Goal: Task Accomplishment & Management: Complete application form

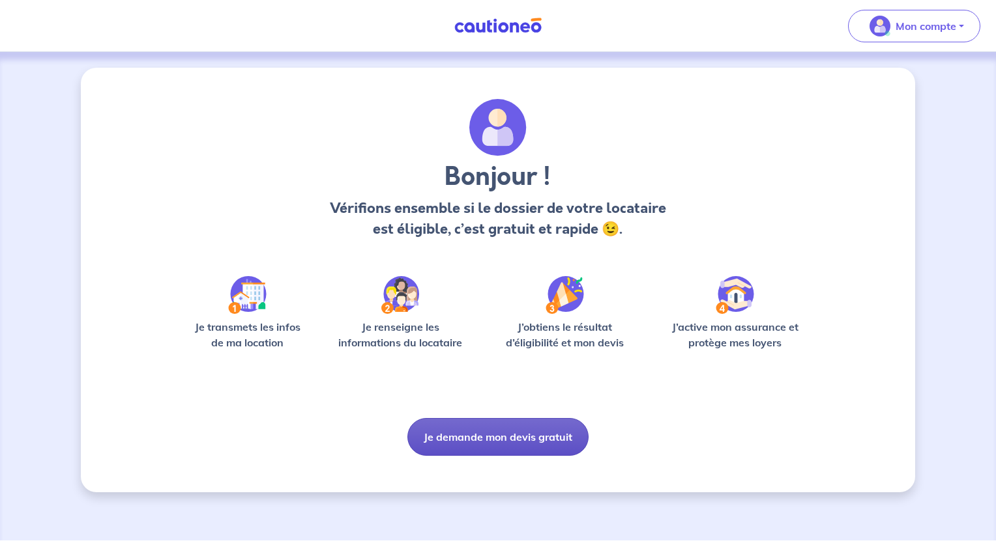
click at [516, 429] on button "Je demande mon devis gratuit" at bounding box center [497, 437] width 181 height 38
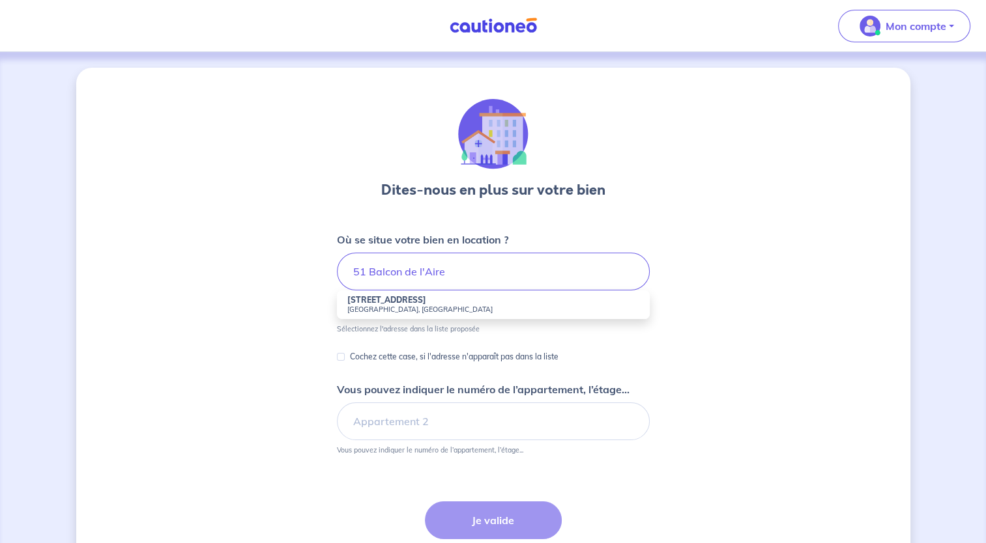
click at [472, 298] on li "51 Rue Balcon de l'Aire Saint-Julien-en-Genevois, France" at bounding box center [493, 305] width 313 height 29
type input "51 Rue Balcon de l'Aire, Saint-Julien-en-Genevois, France"
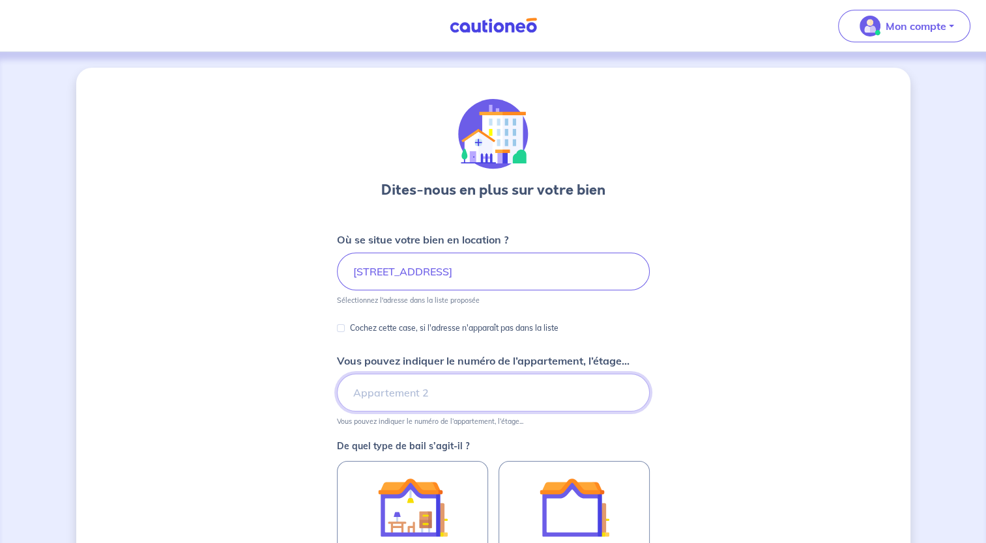
click at [424, 391] on input "Vous pouvez indiquer le numéro de l’appartement, l’étage..." at bounding box center [493, 393] width 313 height 38
type input "fj13"
click at [238, 429] on div "Dites-nous en plus sur votre bien Où se situe votre bien en location ? 51 Rue B…" at bounding box center [493, 409] width 834 height 683
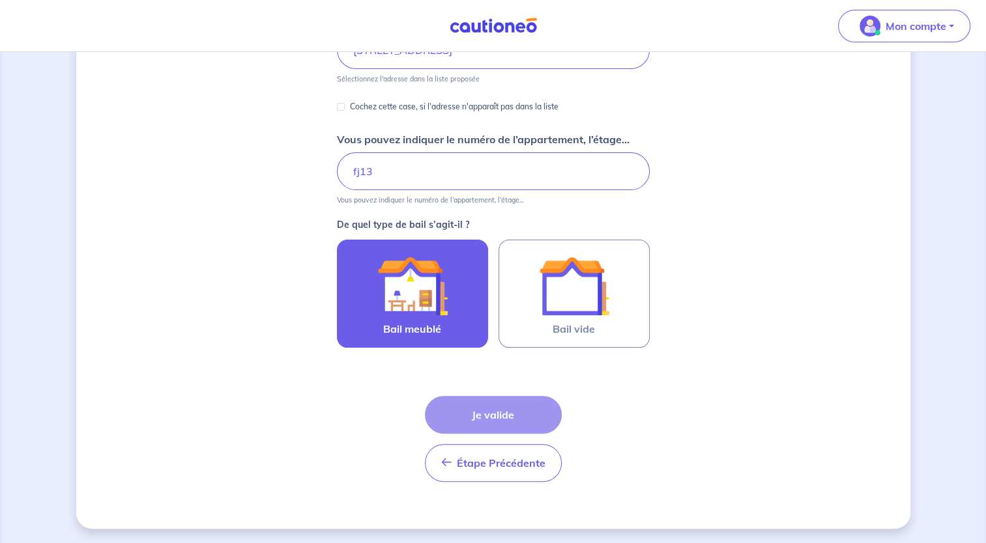
click at [457, 276] on div at bounding box center [412, 286] width 119 height 70
click at [0, 0] on input "Bail meublé" at bounding box center [0, 0] width 0 height 0
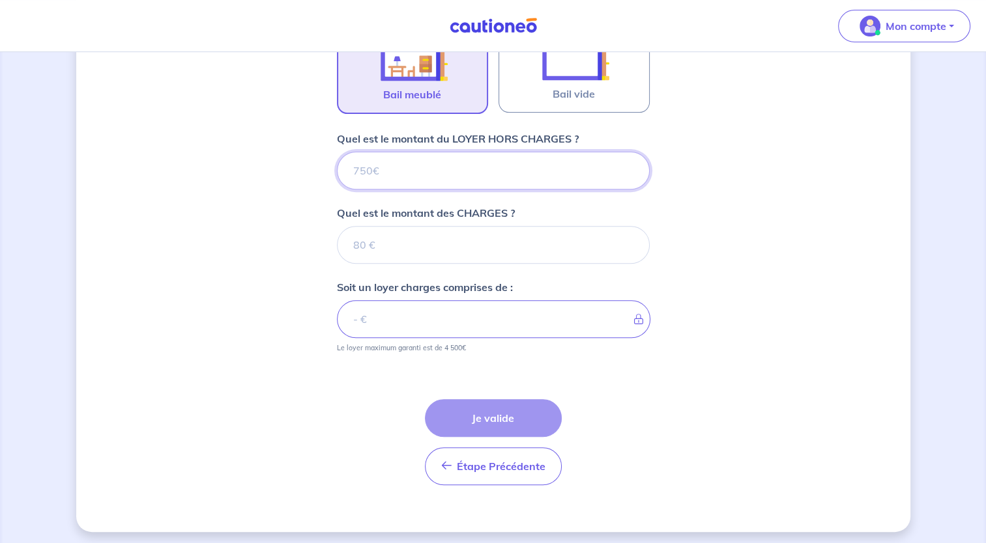
scroll to position [459, 0]
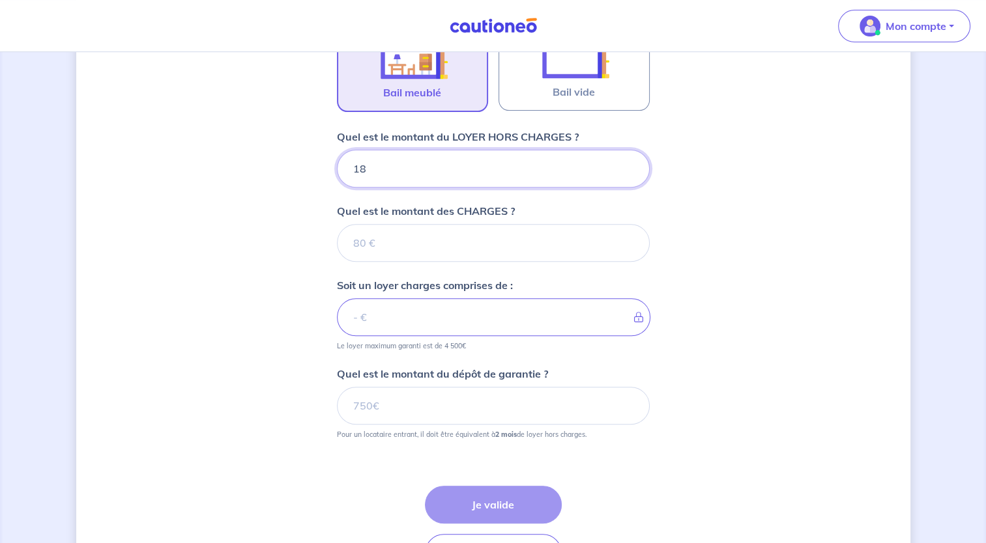
type input "185"
type input "1850"
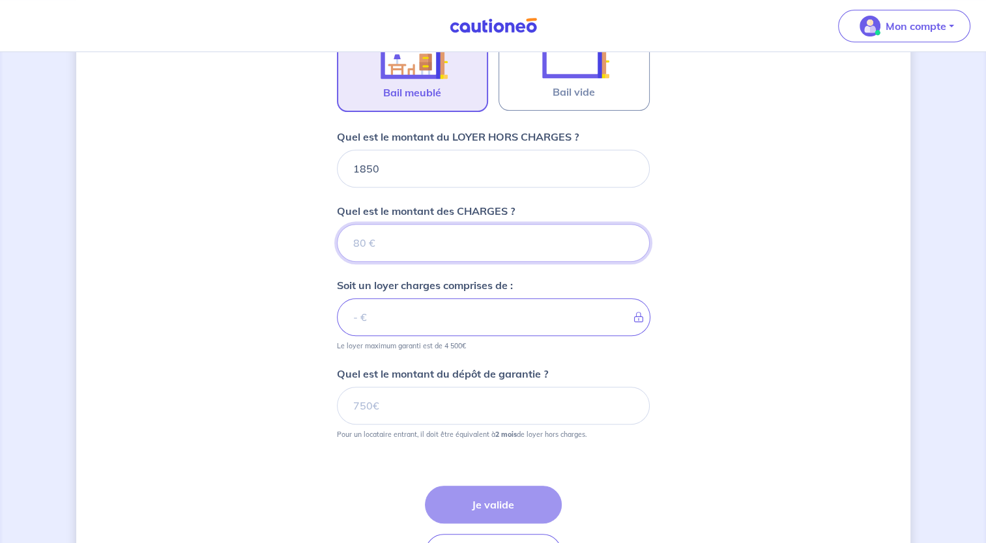
click at [477, 246] on input "Quel est le montant des CHARGES ?" at bounding box center [493, 243] width 313 height 38
type input "50"
type input "1900"
type input "50"
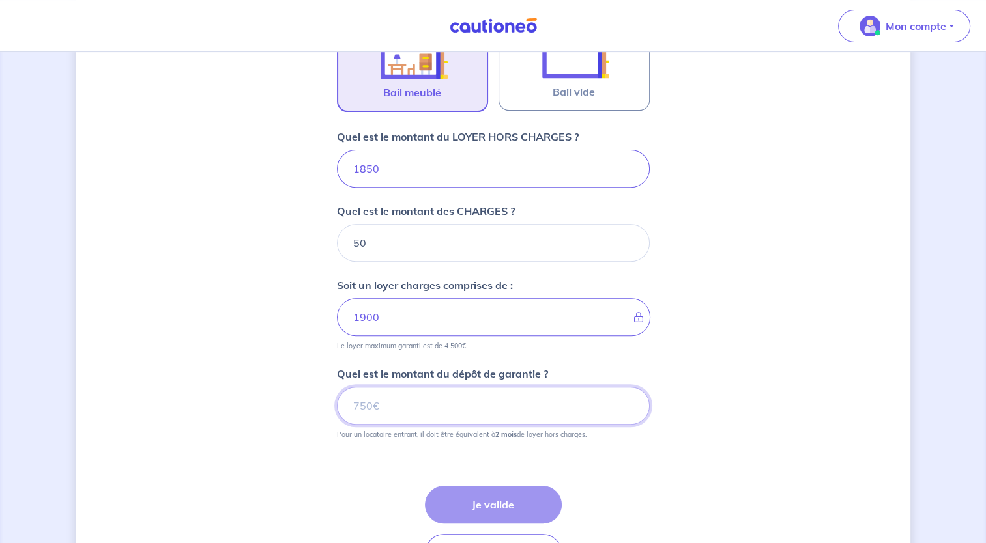
click at [507, 412] on input "Quel est le montant du dépôt de garantie ?" at bounding box center [493, 406] width 313 height 38
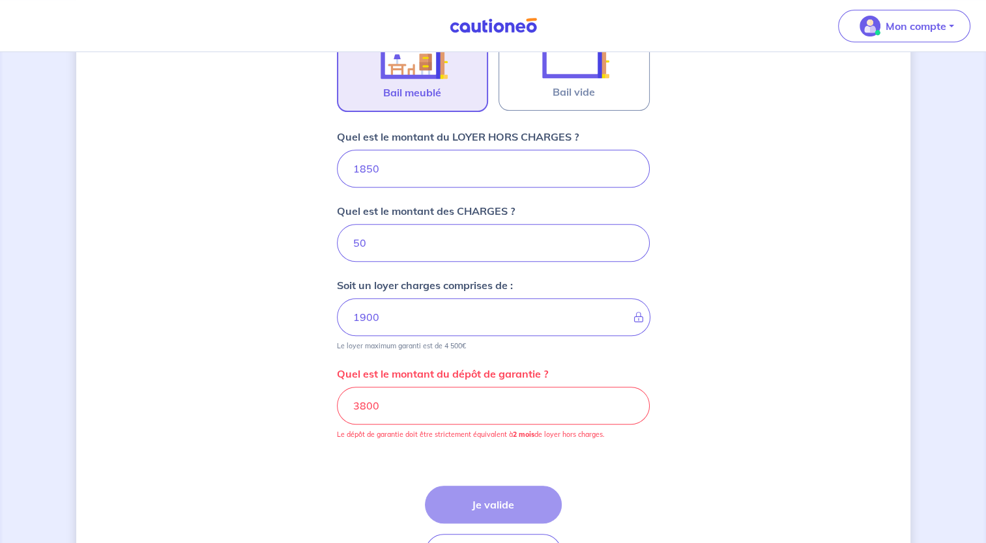
click at [704, 434] on div "Dites-nous en plus sur votre bien Où se situe votre bien en location ? 51 Rue B…" at bounding box center [493, 114] width 834 height 1010
click at [480, 407] on input "3800" at bounding box center [493, 406] width 313 height 38
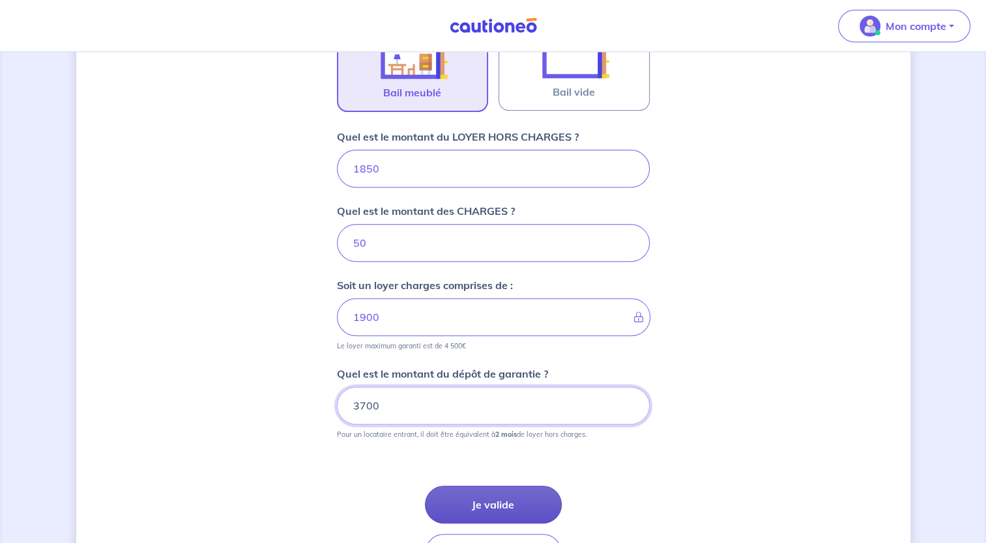
type input "3700"
click at [485, 500] on button "Je valide" at bounding box center [493, 505] width 137 height 38
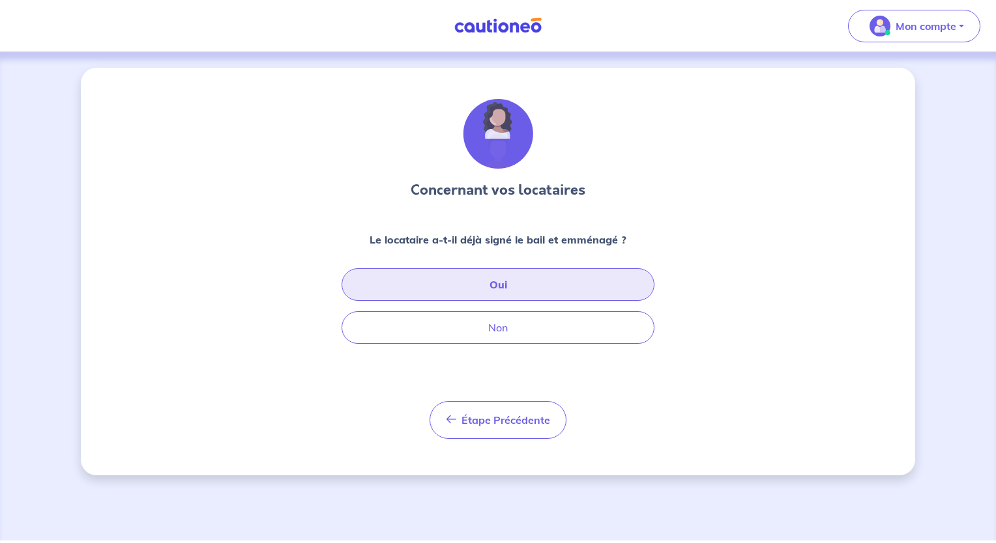
click at [557, 283] on button "Oui" at bounding box center [497, 284] width 313 height 33
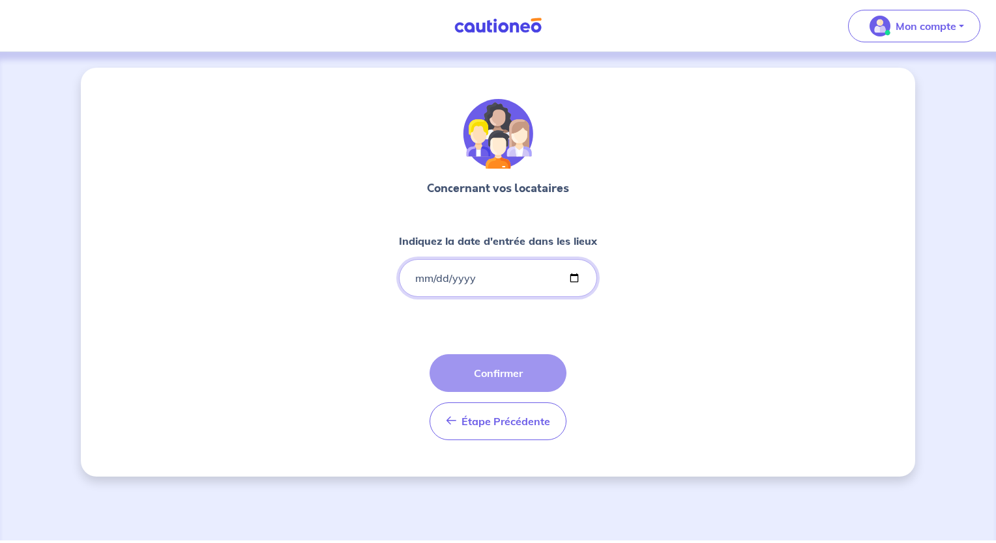
click at [572, 283] on input "Indiquez la date d'entrée dans les lieux" at bounding box center [498, 278] width 198 height 38
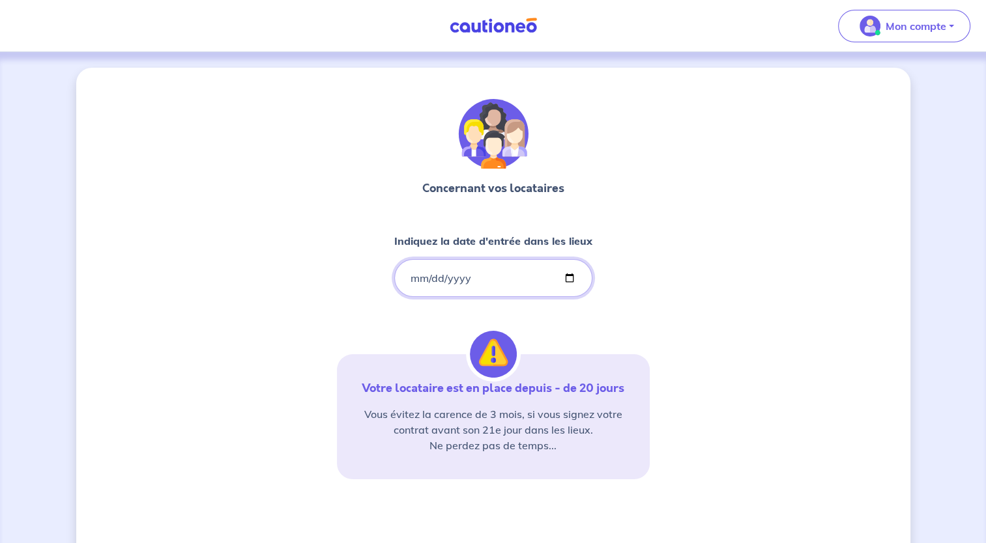
click at [478, 274] on input "2025-09-15" at bounding box center [493, 278] width 198 height 38
click at [458, 279] on input "2025-09-15" at bounding box center [493, 278] width 198 height 38
type input "252024-09-15"
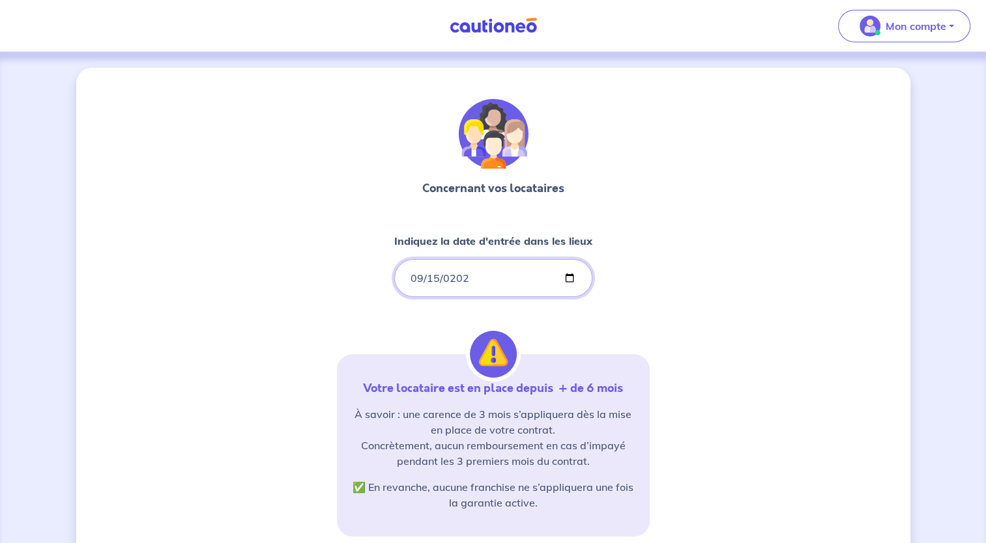
type input "2024-09-15"
click at [751, 361] on div "Concernant vos locataires Indiquez la date d'entrée dans les lieux 2024-09-15 V…" at bounding box center [493, 397] width 834 height 659
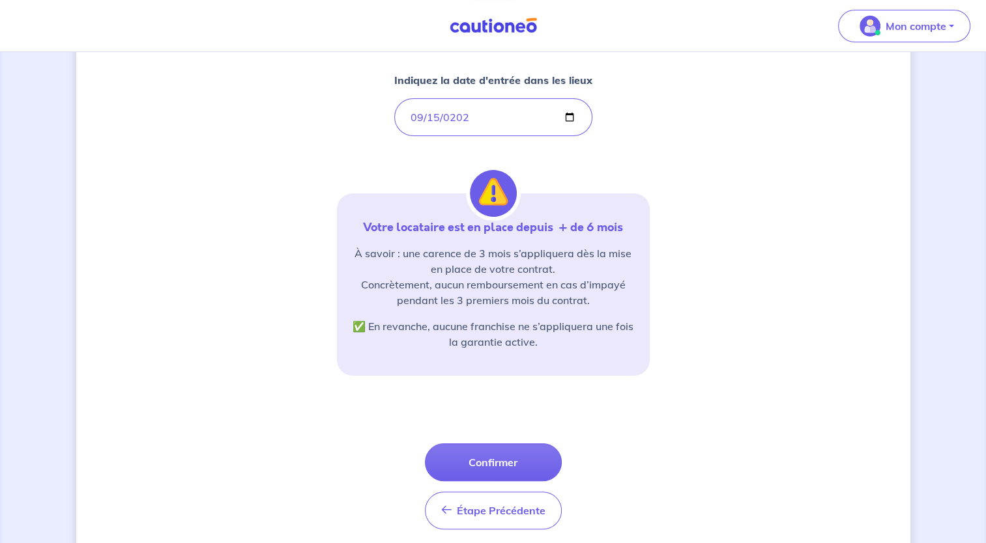
scroll to position [198, 0]
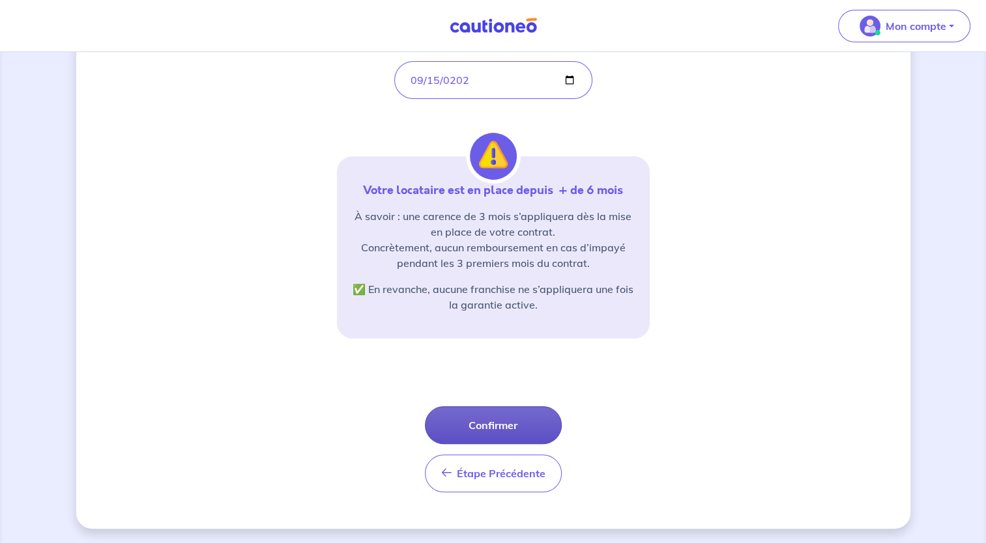
click at [487, 422] on button "Confirmer" at bounding box center [493, 426] width 137 height 38
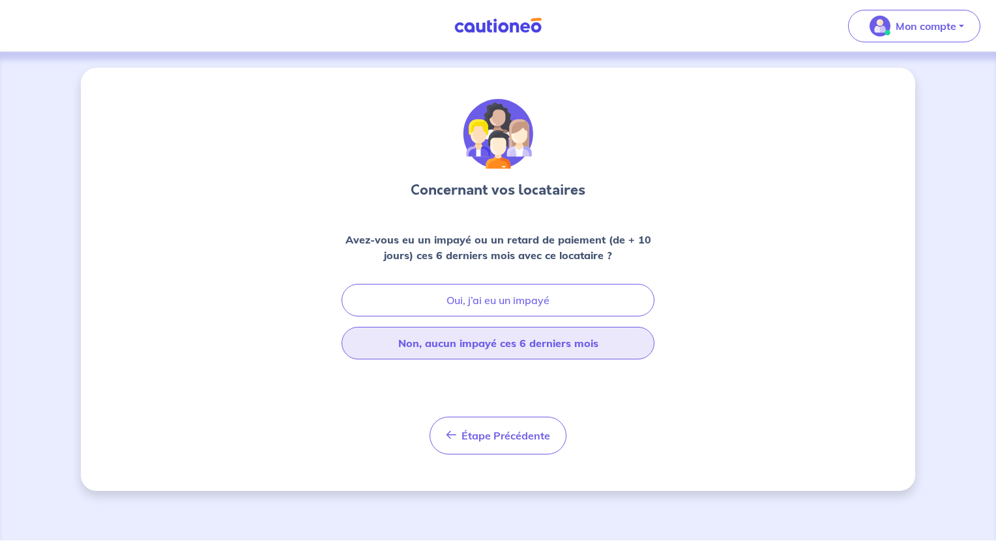
click at [505, 349] on button "Non, aucun impayé ces 6 derniers mois" at bounding box center [497, 343] width 313 height 33
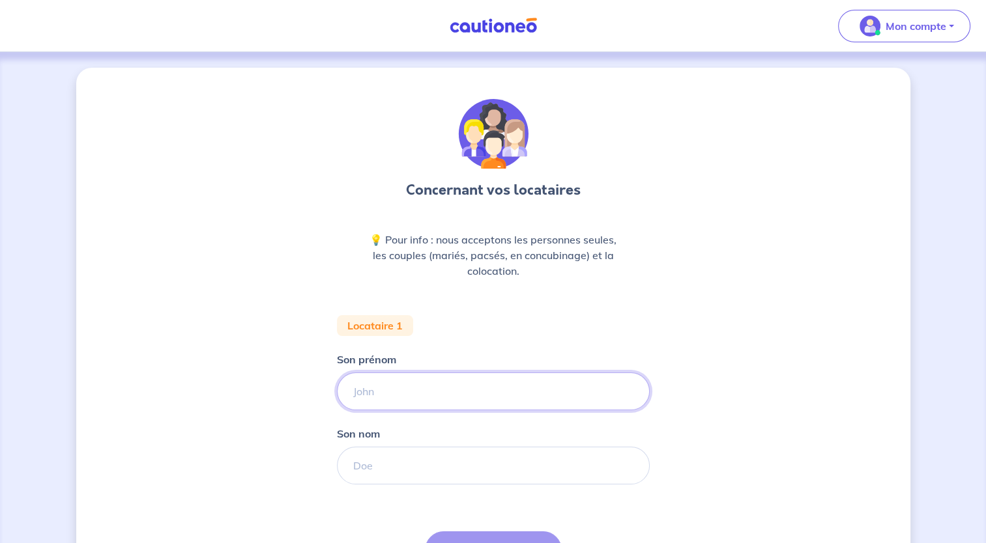
click at [493, 396] on input "Son prénom" at bounding box center [493, 392] width 313 height 38
type input "Fabio Manuel"
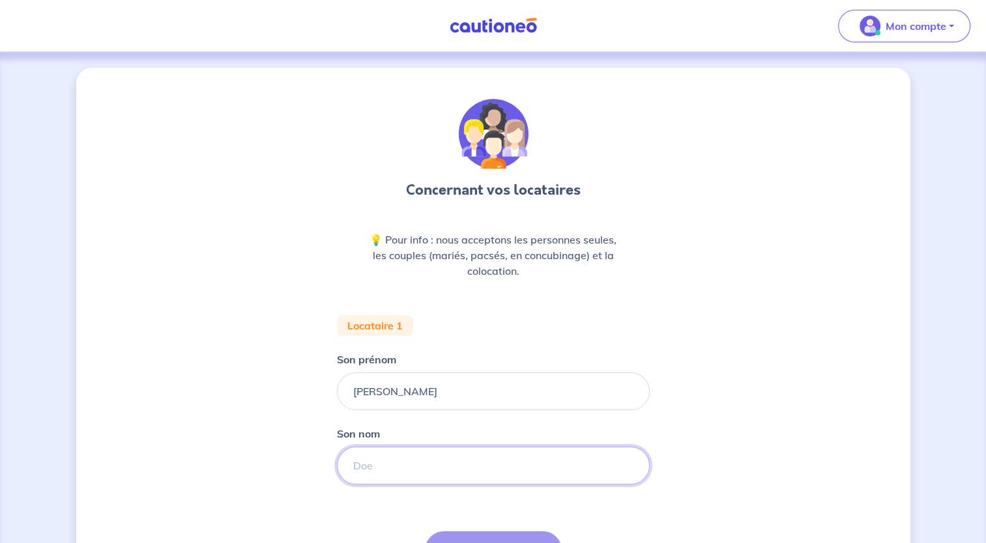
type input "Geraldes Ribeiro"
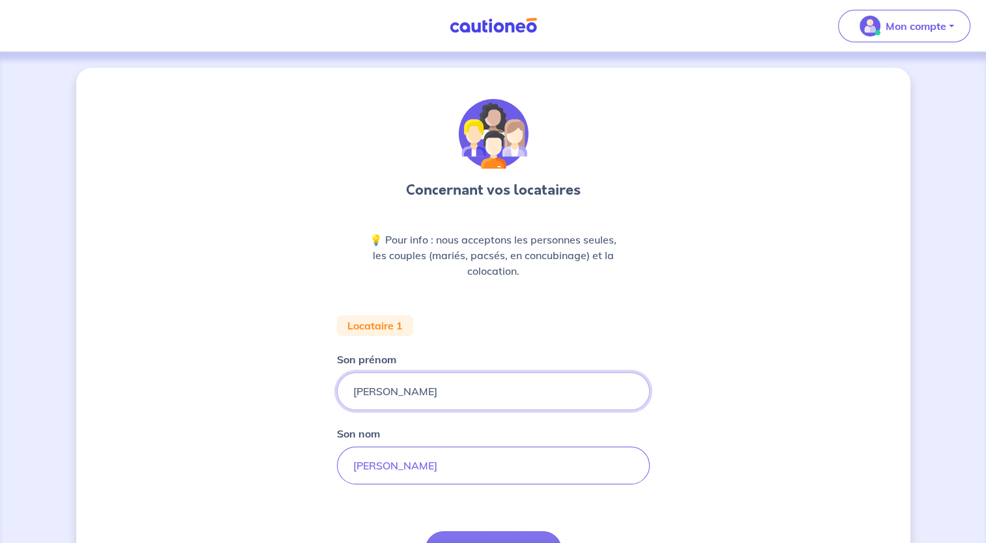
scroll to position [136, 0]
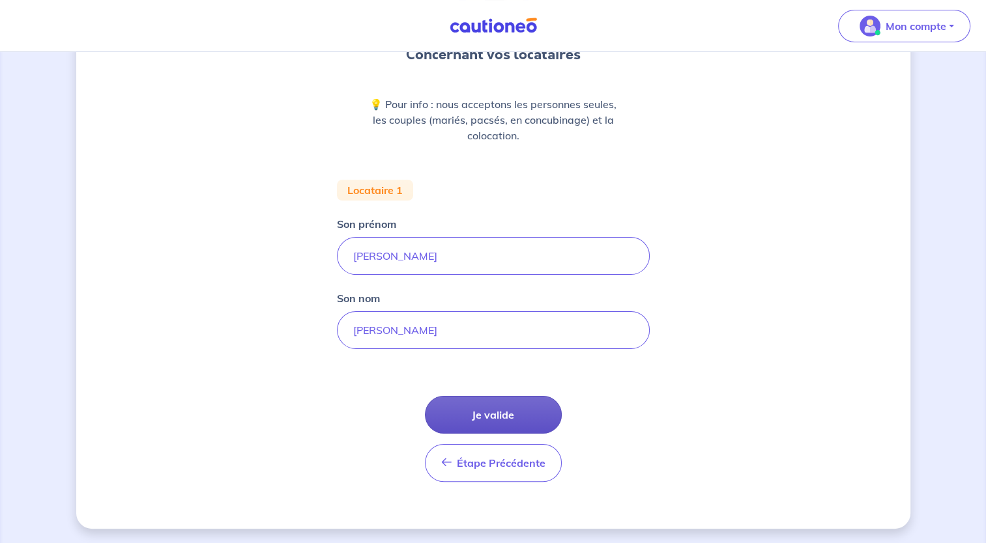
click at [495, 410] on button "Je valide" at bounding box center [493, 415] width 137 height 38
click at [508, 424] on button "Je valide" at bounding box center [493, 415] width 137 height 38
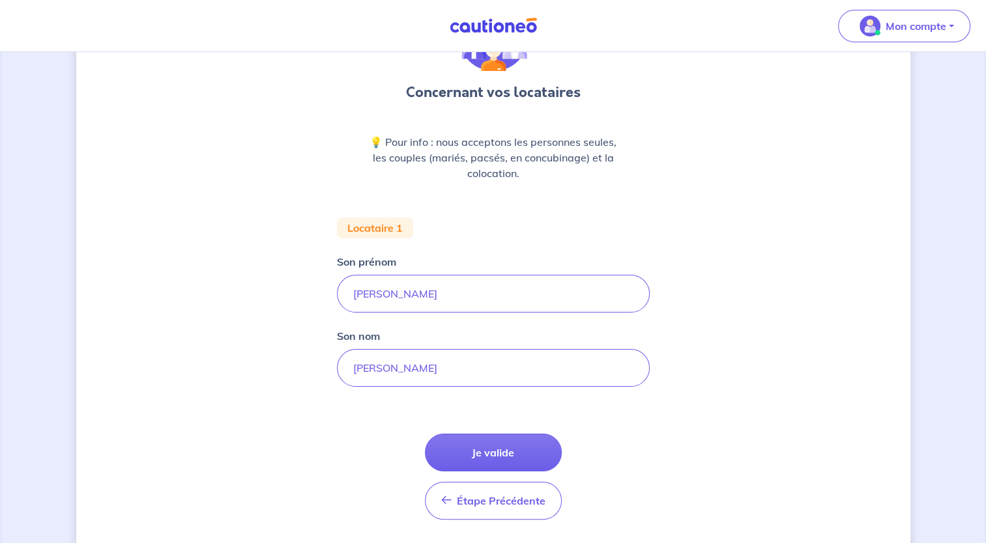
scroll to position [100, 0]
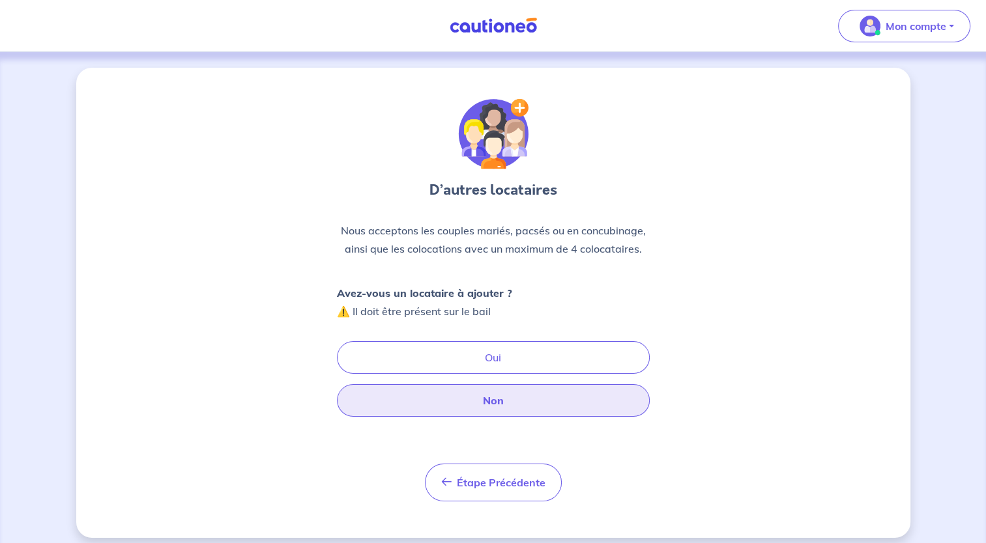
click at [553, 392] on button "Non" at bounding box center [493, 400] width 313 height 33
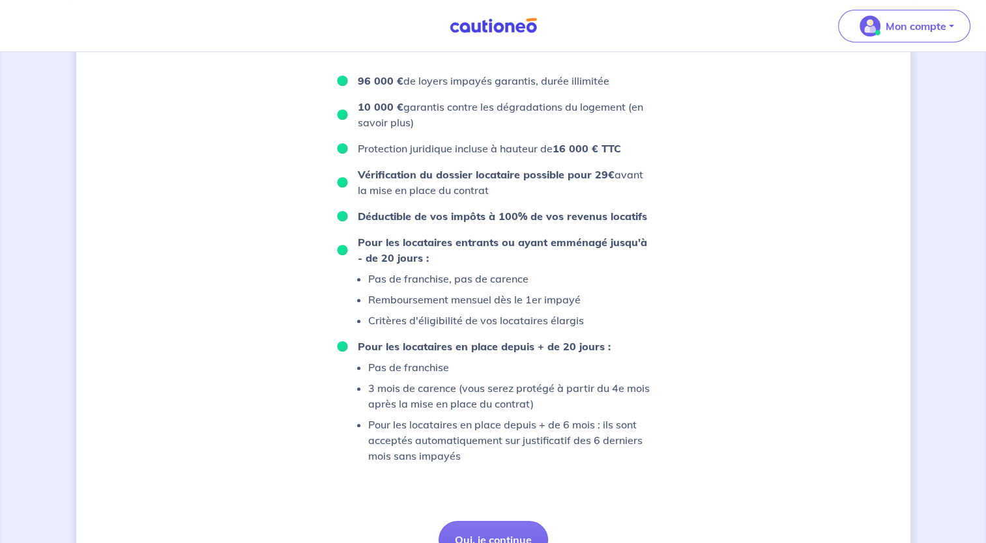
scroll to position [658, 0]
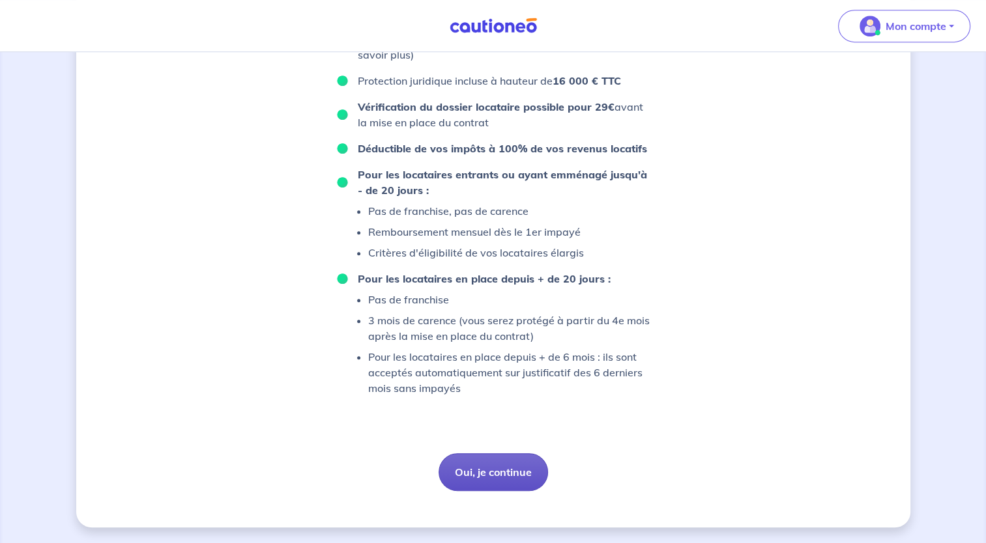
click at [514, 464] on button "Oui, je continue" at bounding box center [493, 472] width 109 height 38
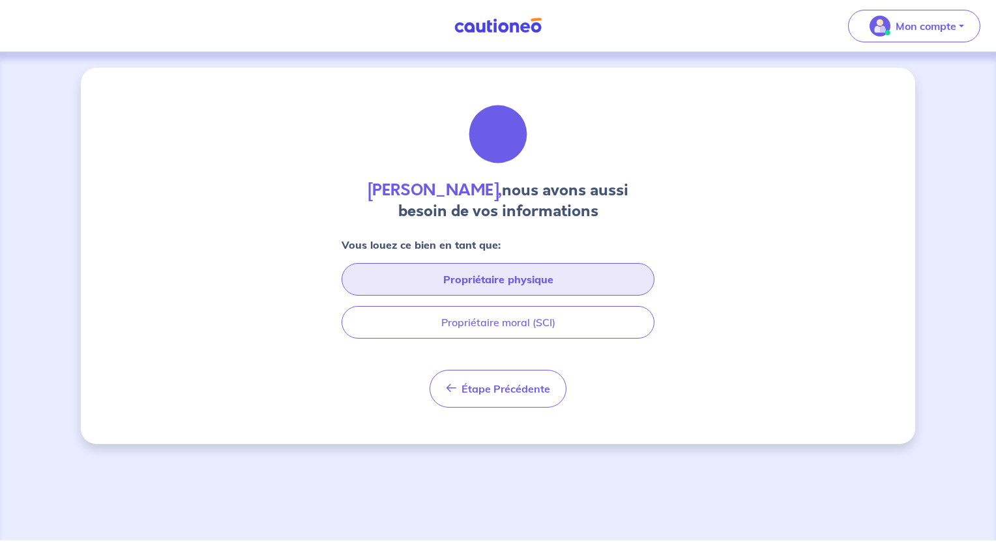
click at [581, 273] on button "Propriétaire physique" at bounding box center [497, 279] width 313 height 33
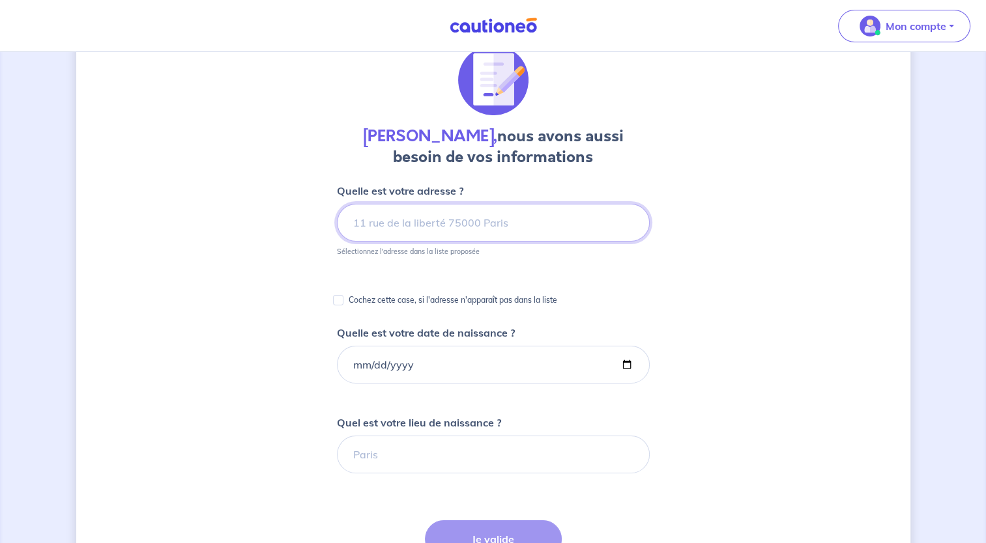
scroll to position [65, 0]
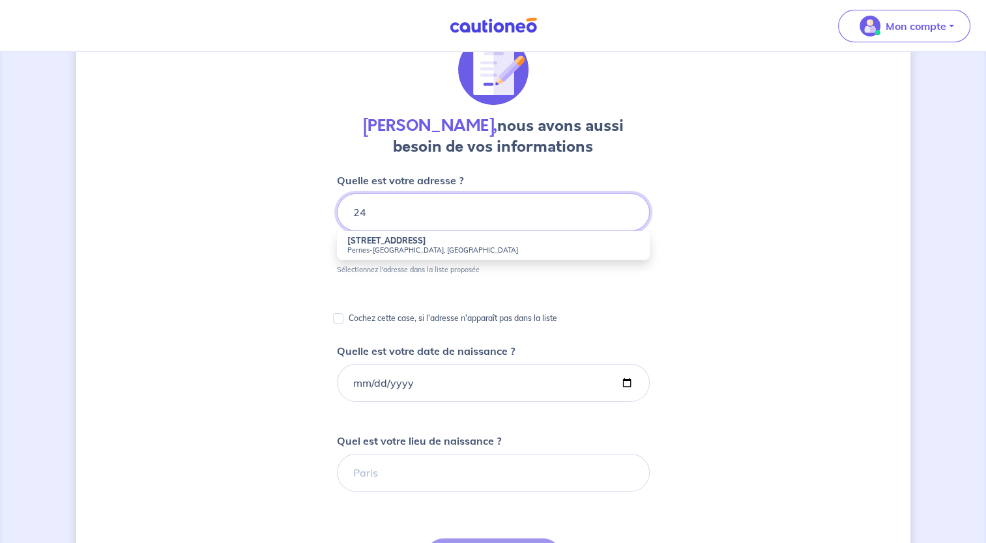
type input "2"
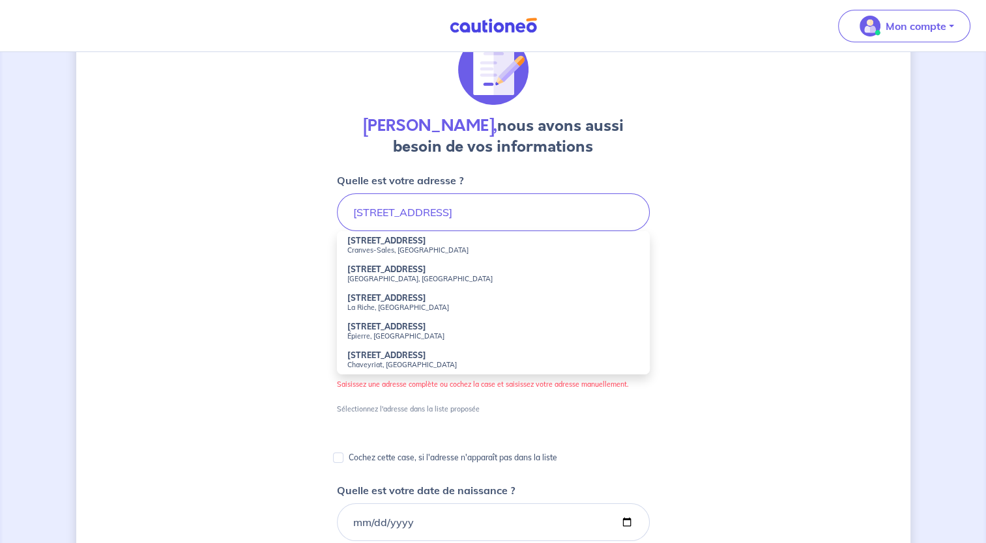
click at [414, 243] on strong "136 Rue de la Mairie" at bounding box center [386, 241] width 79 height 10
type input "[STREET_ADDRESS]"
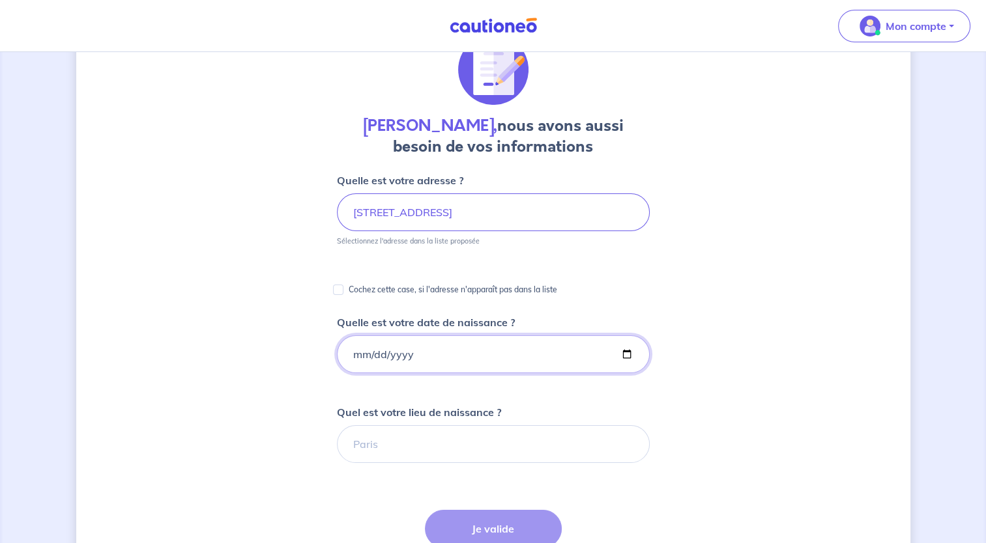
click at [424, 356] on input "Quelle est votre date de naissance ?" at bounding box center [493, 355] width 313 height 38
type input "[DATE]"
click at [468, 453] on input "Quel est votre lieu de naissance ?" at bounding box center [493, 444] width 313 height 38
click at [522, 520] on button "Je valide" at bounding box center [493, 529] width 137 height 38
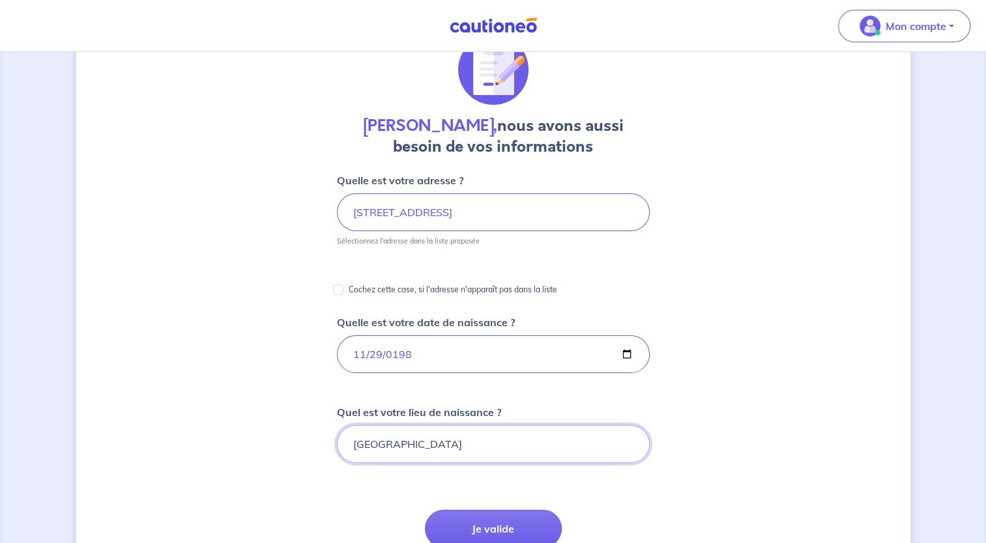
click at [483, 447] on input "[GEOGRAPHIC_DATA]" at bounding box center [493, 444] width 313 height 38
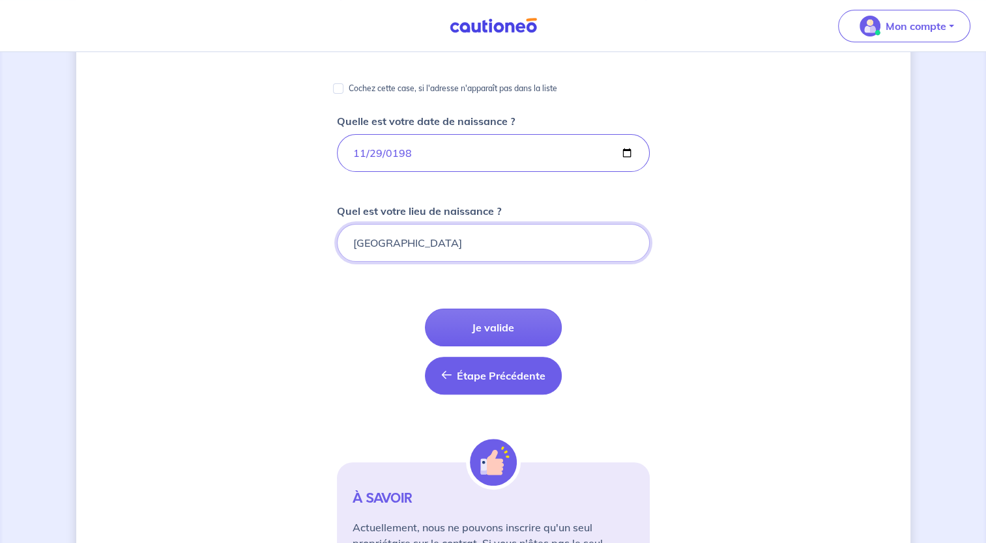
scroll to position [267, 0]
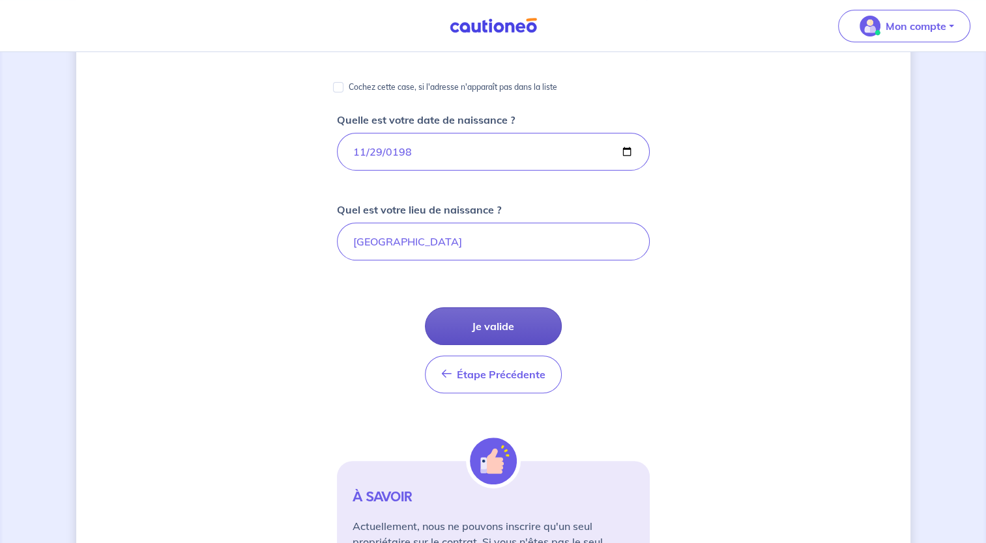
click at [513, 317] on button "Je valide" at bounding box center [493, 327] width 137 height 38
click at [585, 235] on input "[GEOGRAPHIC_DATA]" at bounding box center [493, 242] width 313 height 38
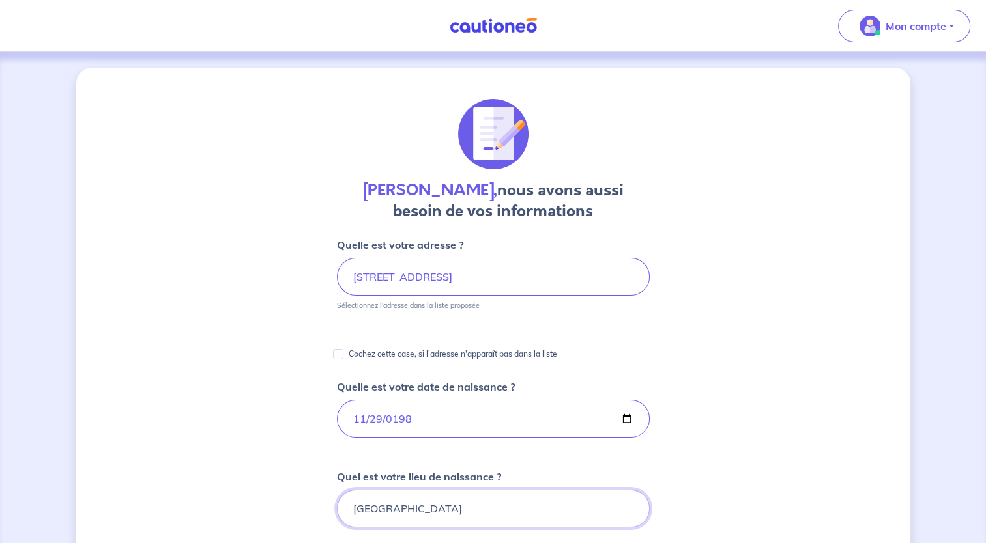
scroll to position [381, 0]
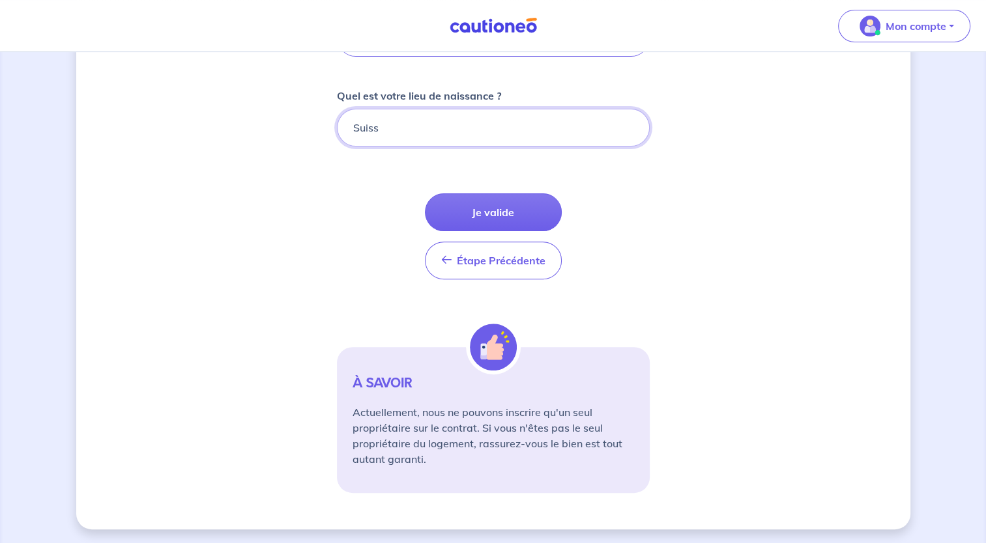
type input "[GEOGRAPHIC_DATA]"
click at [495, 214] on button "Je valide" at bounding box center [493, 213] width 137 height 38
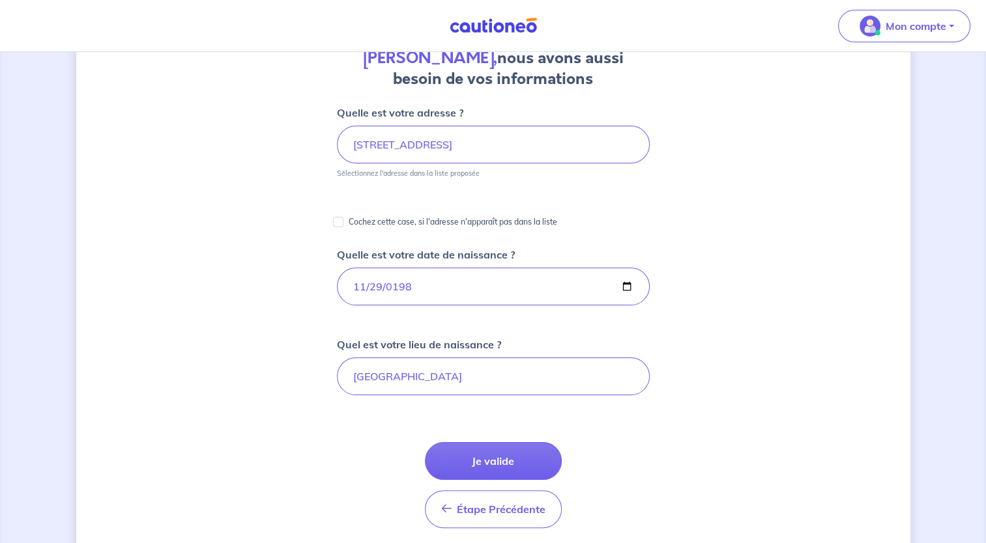
scroll to position [133, 0]
click at [476, 460] on button "Je valide" at bounding box center [493, 461] width 137 height 38
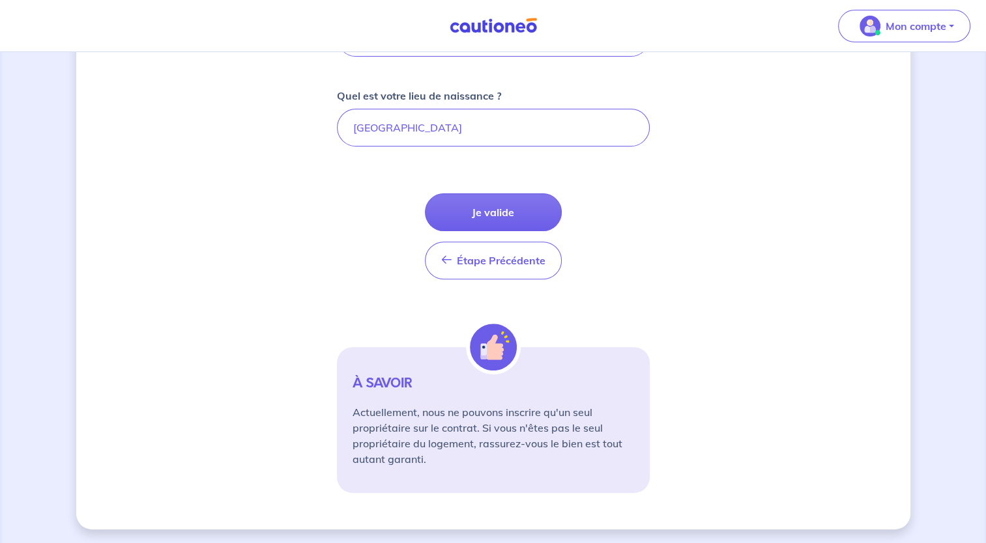
scroll to position [0, 0]
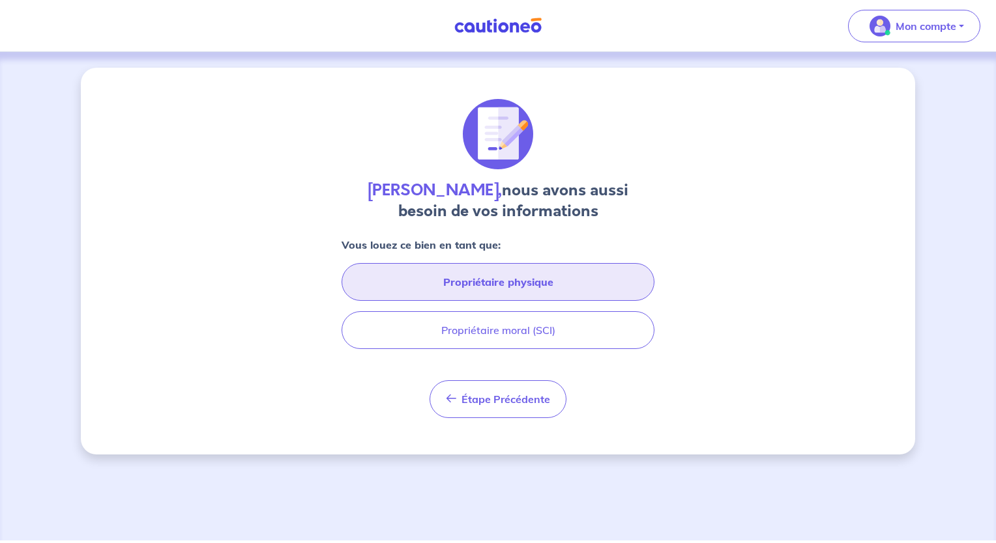
click at [526, 286] on button "Propriétaire physique" at bounding box center [497, 282] width 313 height 38
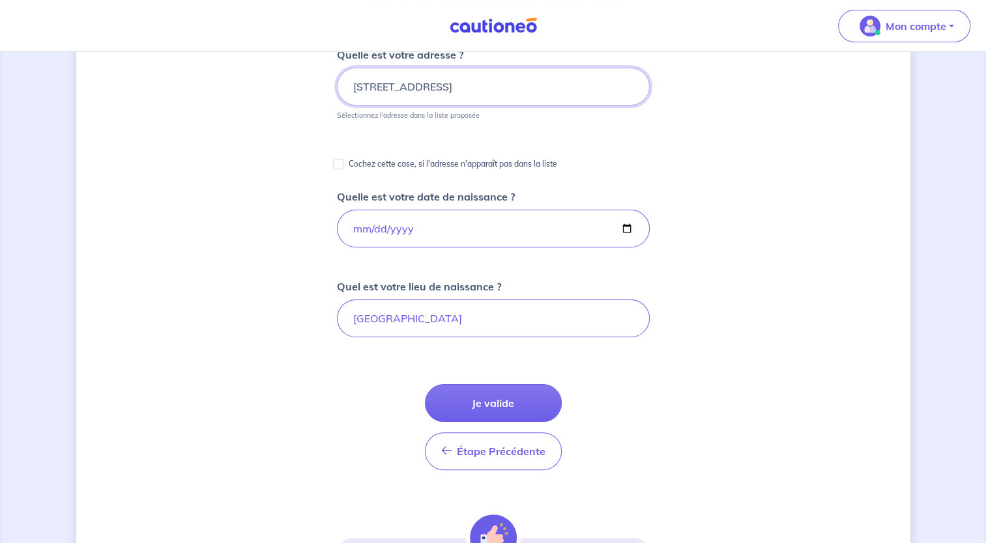
scroll to position [193, 0]
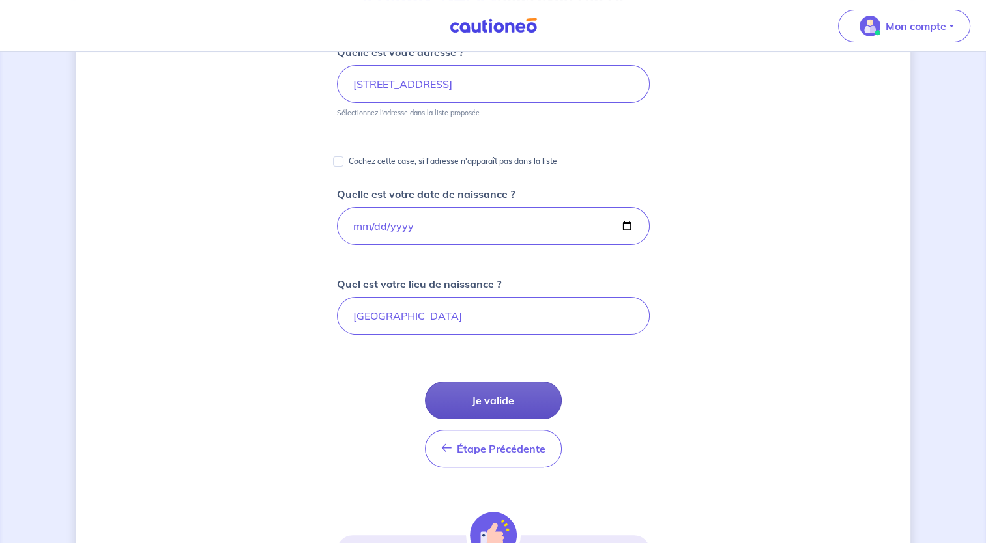
click at [482, 397] on button "Je valide" at bounding box center [493, 401] width 137 height 38
click at [485, 390] on button "Je valide" at bounding box center [493, 401] width 137 height 38
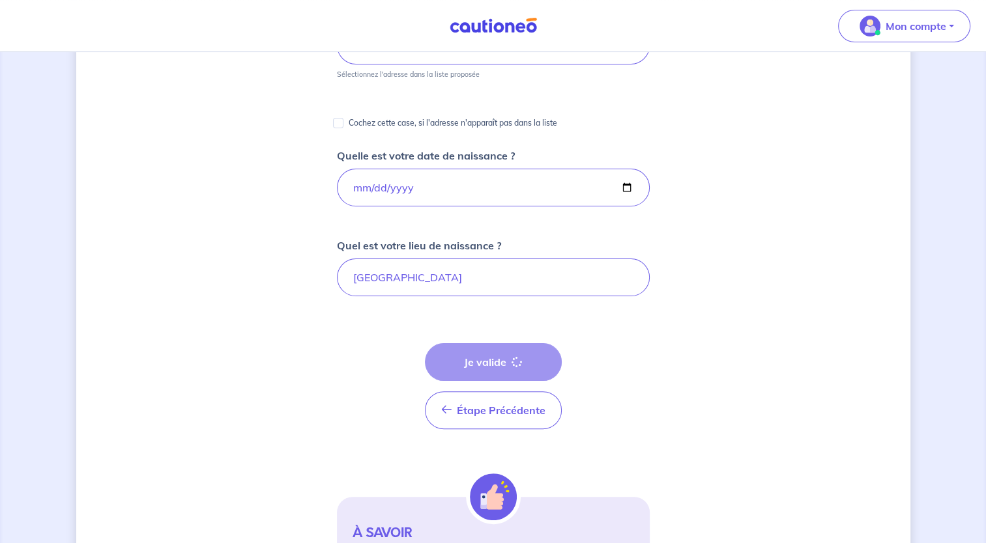
scroll to position [232, 0]
click at [401, 270] on input "[GEOGRAPHIC_DATA]" at bounding box center [493, 277] width 313 height 38
type input "S"
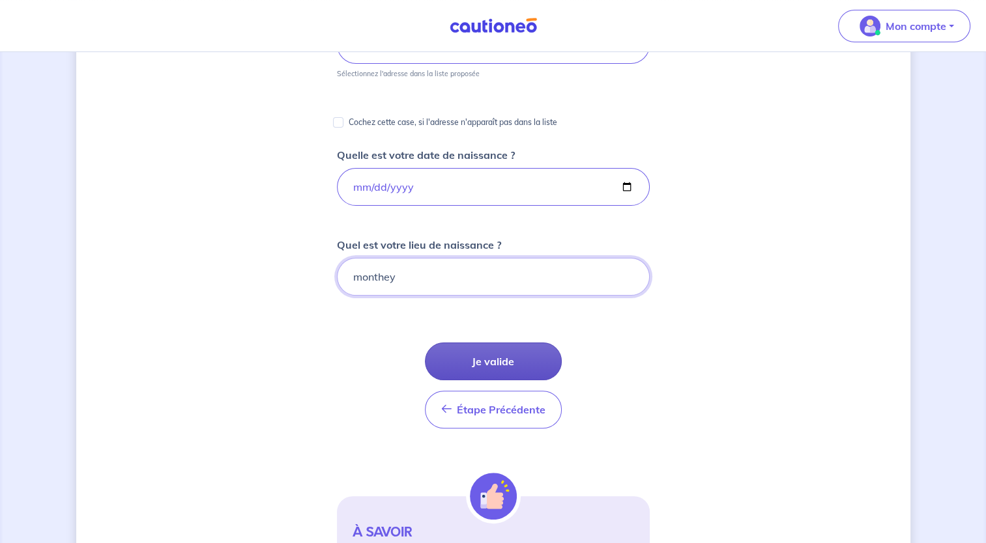
type input "monthey"
click at [452, 354] on button "Je valide" at bounding box center [493, 362] width 137 height 38
click at [405, 276] on input "monthey" at bounding box center [493, 277] width 313 height 38
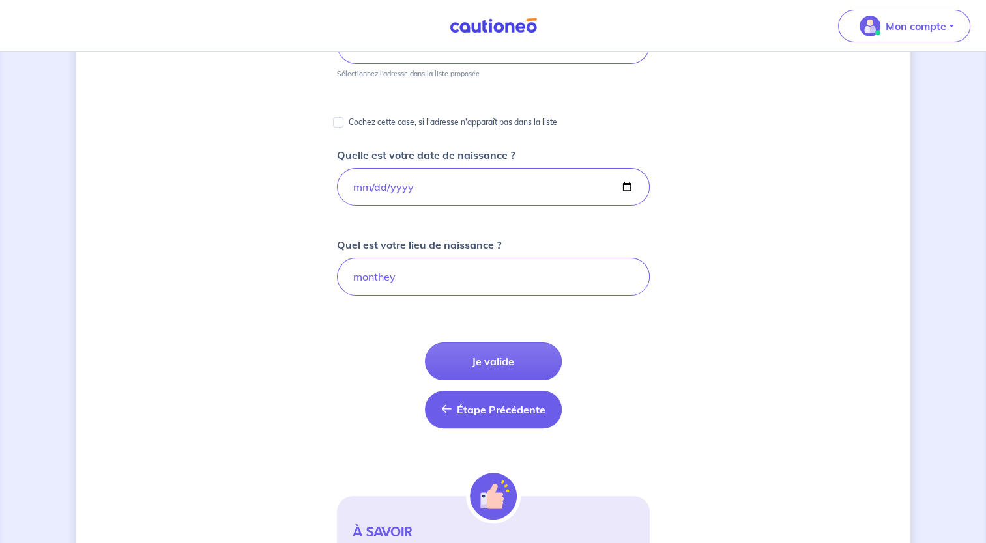
click at [485, 407] on span "Étape Précédente" at bounding box center [501, 409] width 89 height 13
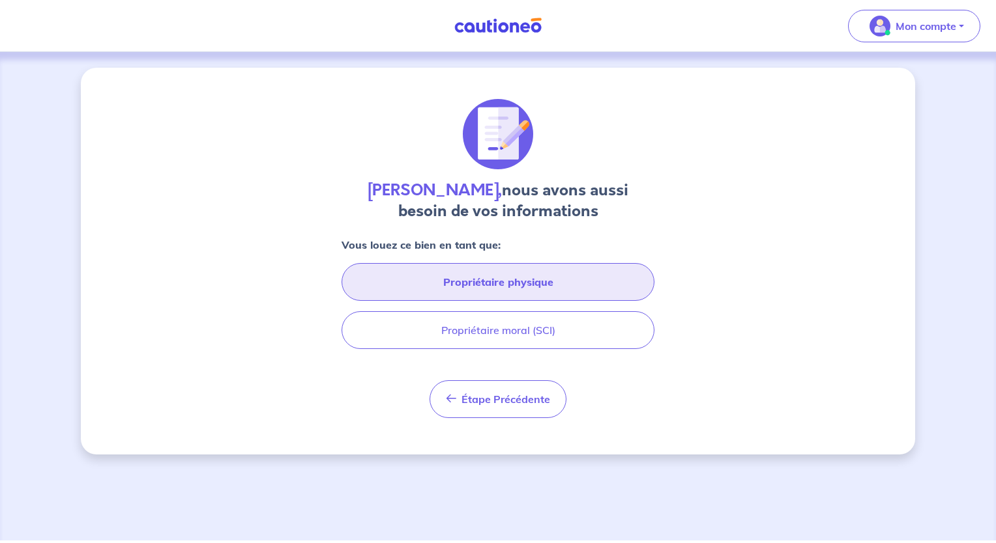
click at [558, 283] on button "Propriétaire physique" at bounding box center [497, 282] width 313 height 38
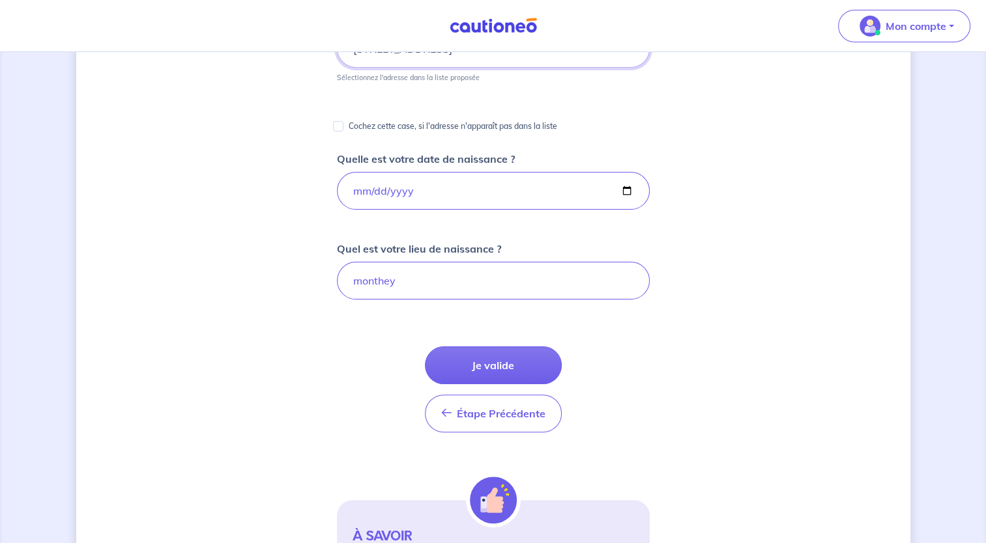
scroll to position [231, 0]
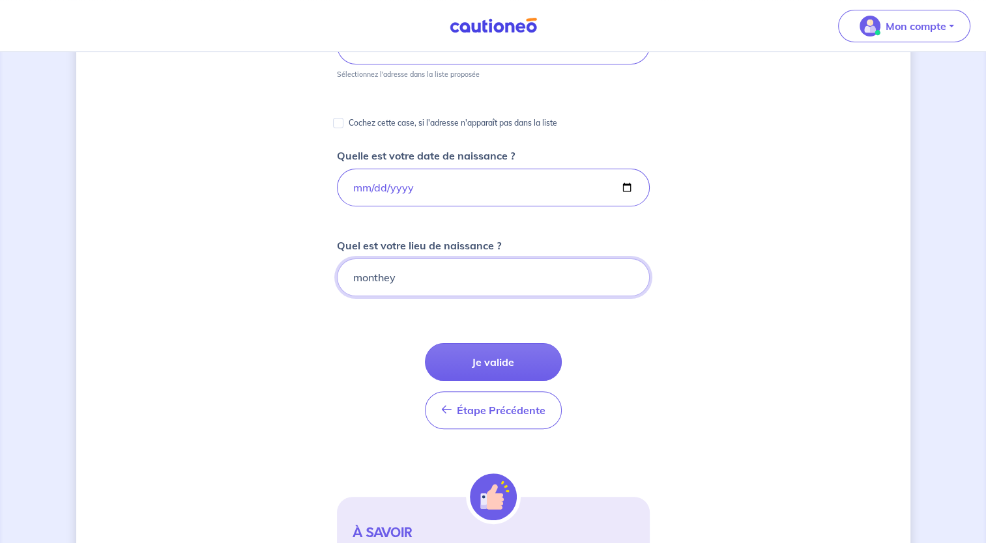
click at [344, 275] on input "monthey" at bounding box center [493, 278] width 313 height 38
type input "Monthey"
click at [479, 366] on button "Je valide" at bounding box center [493, 362] width 137 height 38
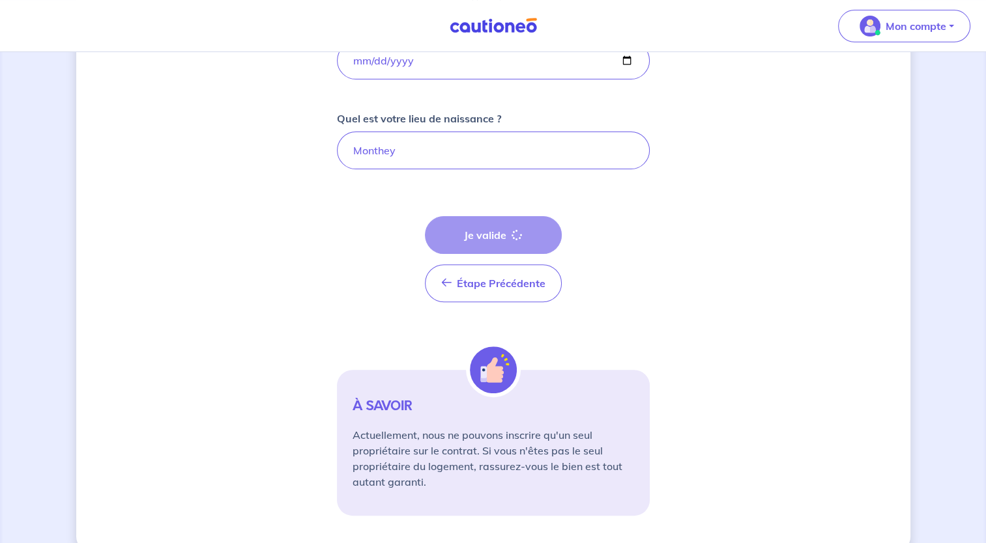
scroll to position [359, 0]
click at [444, 421] on div "À SAVOIR Actuellement, nous ne pouvons inscrire qu'un seul propriétaire sur le …" at bounding box center [493, 442] width 313 height 146
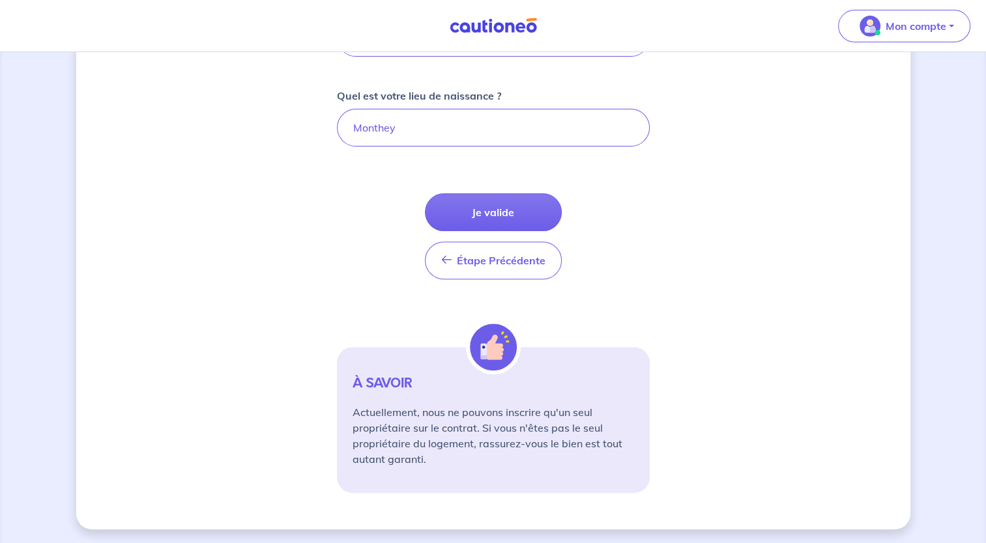
click at [472, 347] on img at bounding box center [493, 347] width 47 height 47
click at [942, 32] on p "Mon compte" at bounding box center [915, 26] width 61 height 16
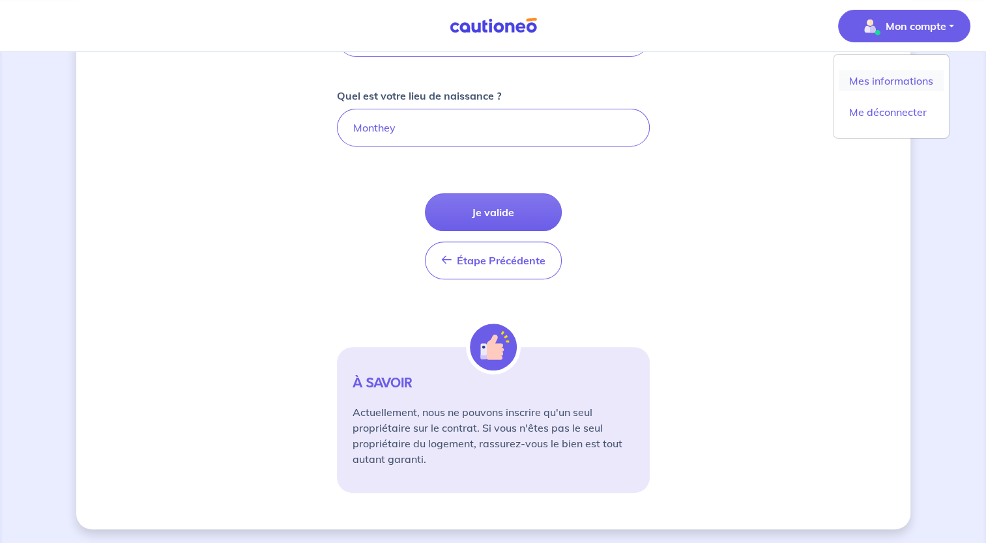
click at [915, 82] on link "Mes informations" at bounding box center [891, 80] width 105 height 21
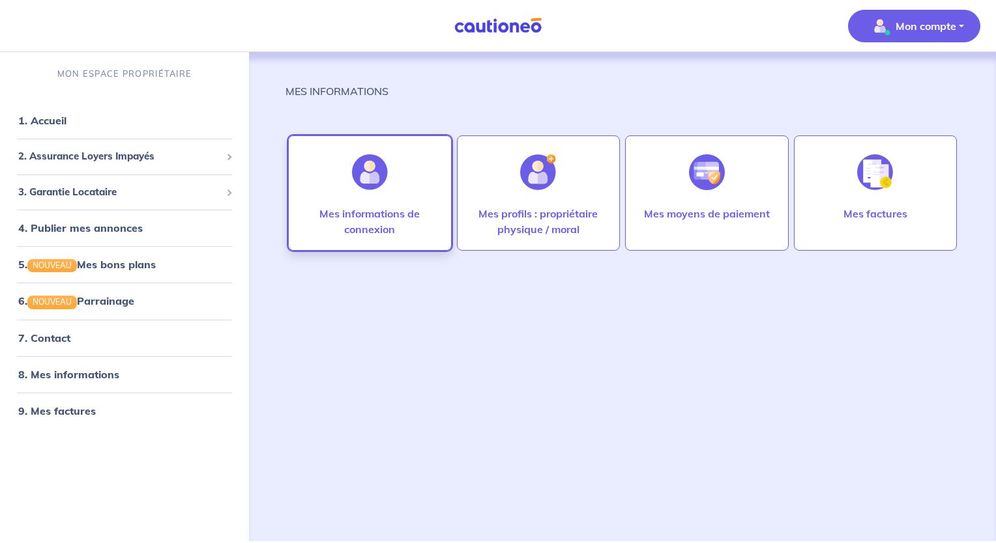
click at [367, 218] on p "Mes informations de connexion" at bounding box center [370, 221] width 136 height 31
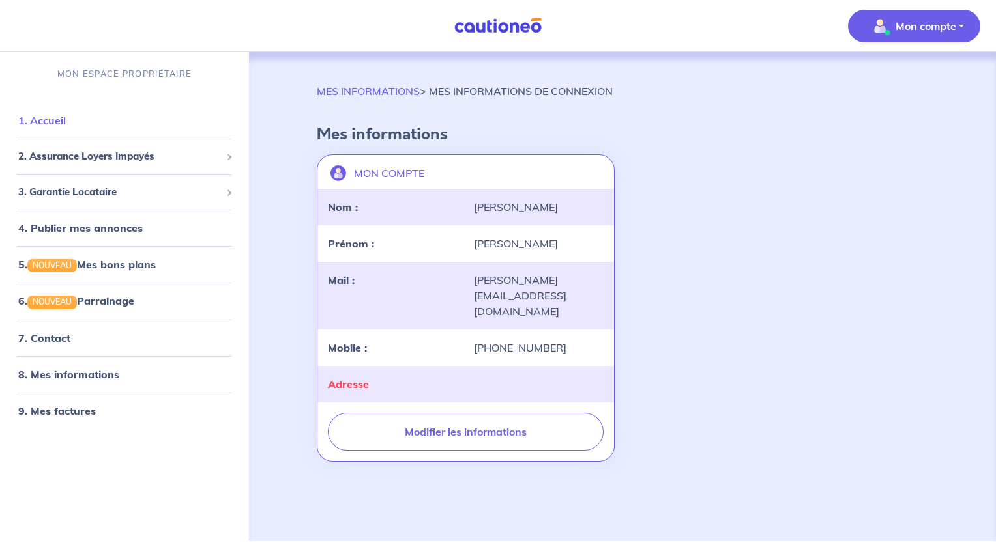
click at [57, 121] on link "1. Accueil" at bounding box center [42, 120] width 48 height 13
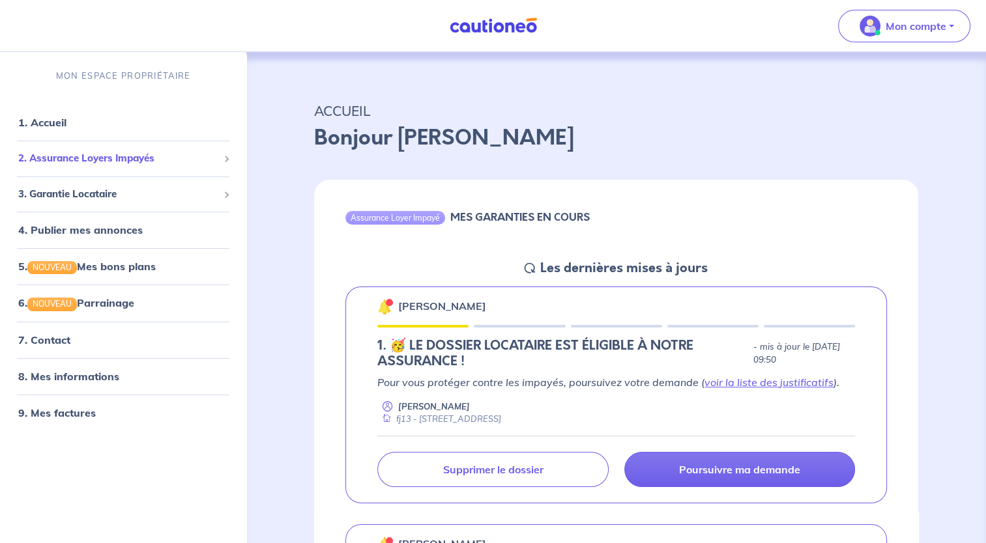
click at [125, 161] on span "2. Assurance Loyers Impayés" at bounding box center [118, 159] width 200 height 15
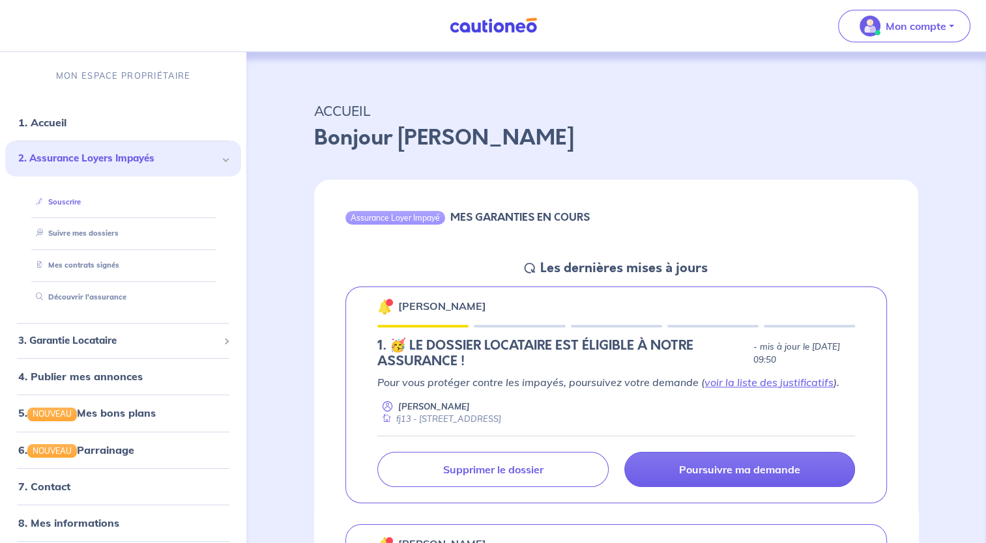
click at [53, 206] on link "Souscrire" at bounding box center [56, 201] width 50 height 9
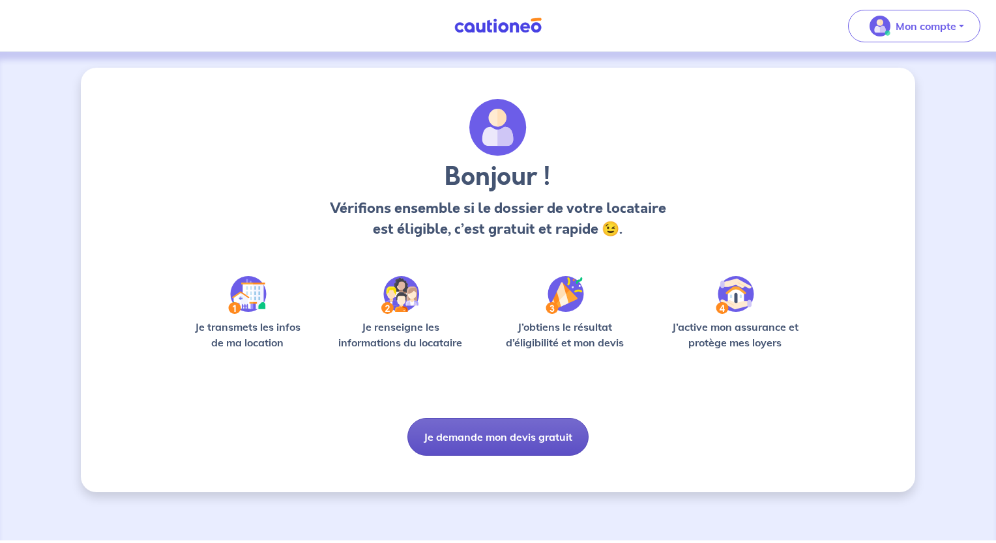
click at [530, 431] on button "Je demande mon devis gratuit" at bounding box center [497, 437] width 181 height 38
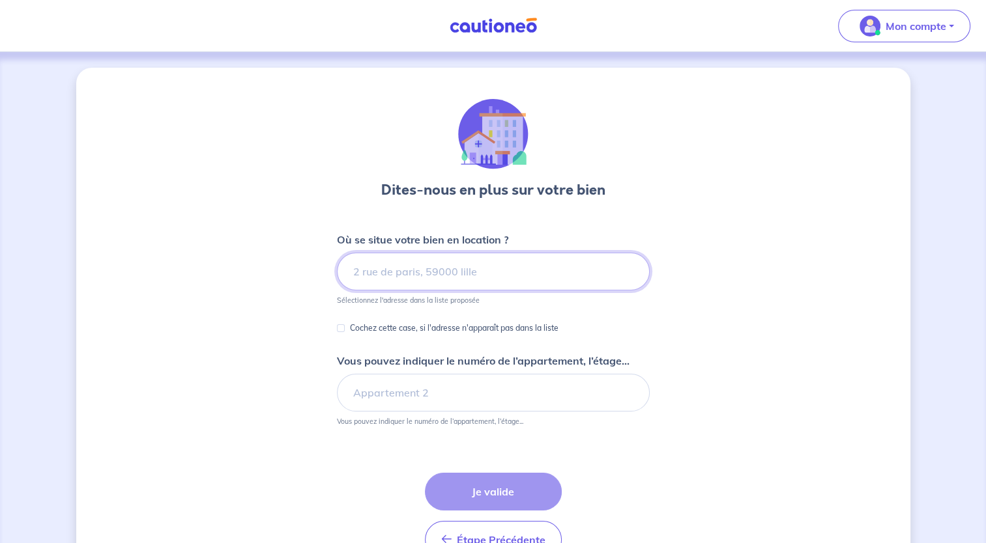
click at [509, 267] on input at bounding box center [493, 272] width 313 height 38
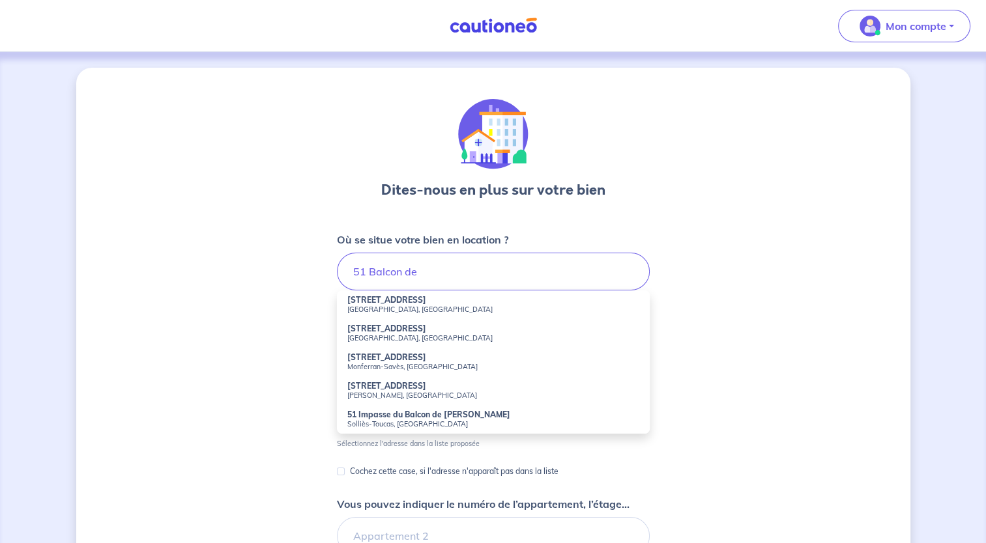
click at [474, 311] on small "Saint-Julien-en-Genevois, France" at bounding box center [493, 309] width 292 height 9
type input "51 Rue Balcon de l'Aire, Saint-Julien-en-Genevois, France"
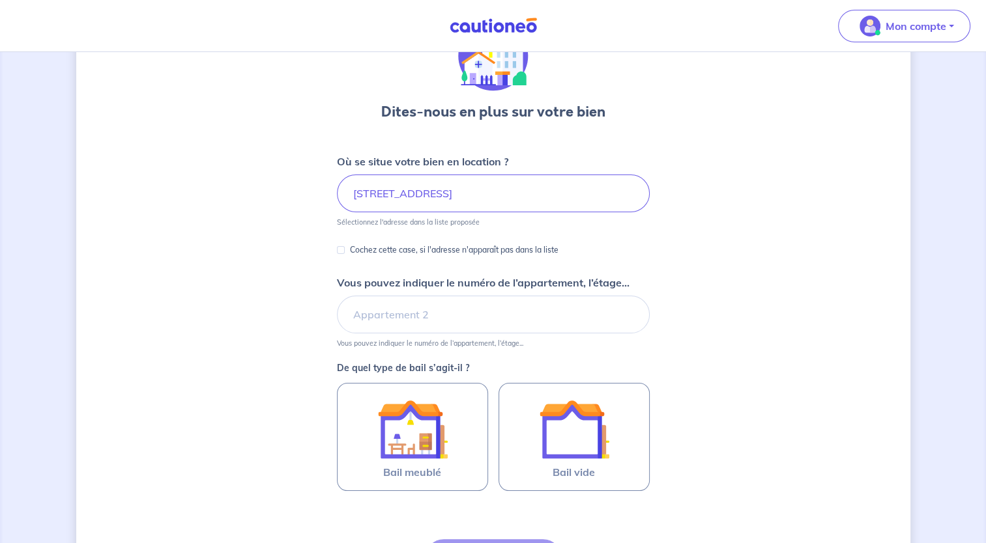
scroll to position [81, 0]
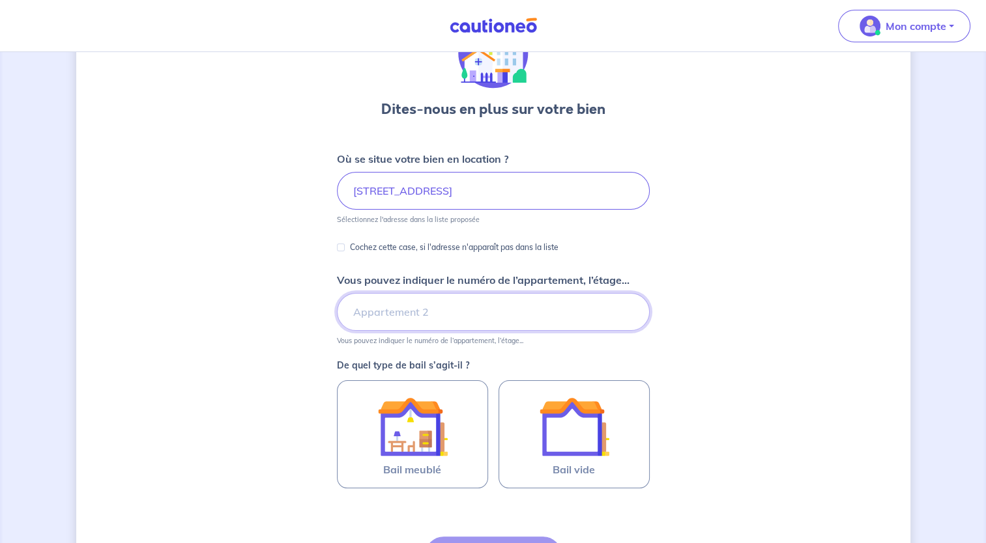
click at [415, 300] on input "Vous pouvez indiquer le numéro de l’appartement, l’étage..." at bounding box center [493, 312] width 313 height 38
type input "FJ13"
click at [298, 279] on div "Dites-nous en plus sur votre bien Où se situe votre bien en location ? 51 Rue B…" at bounding box center [493, 328] width 834 height 683
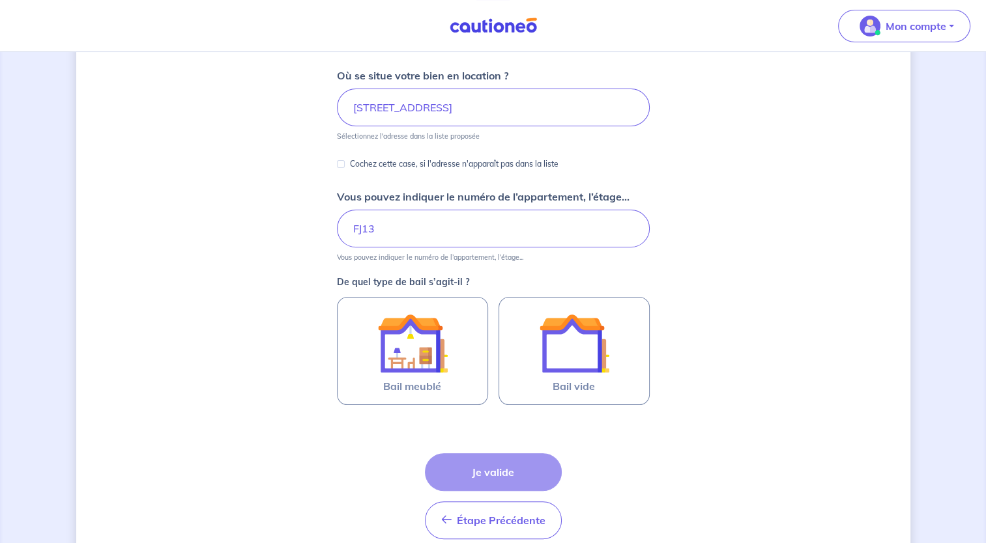
scroll to position [222, 0]
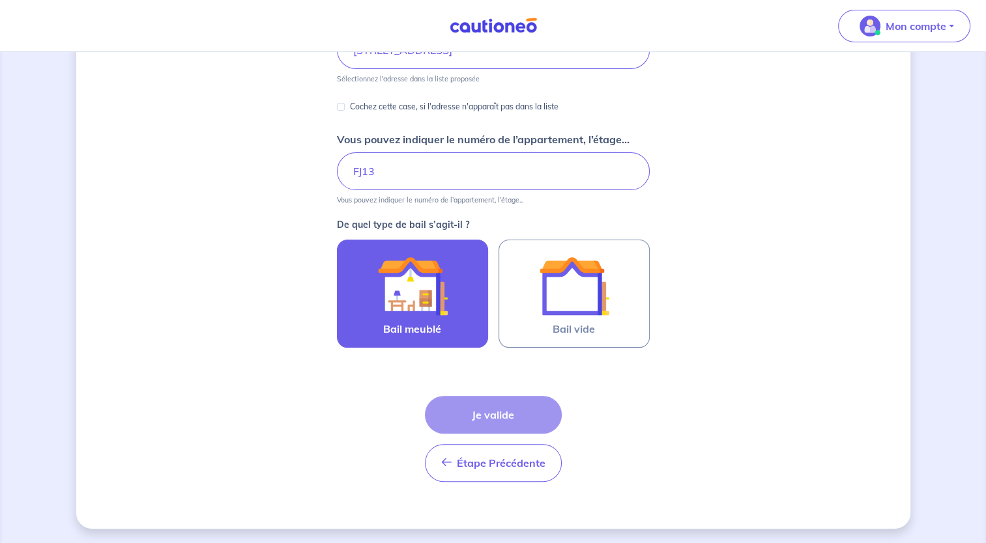
click at [425, 273] on img at bounding box center [412, 286] width 70 height 70
click at [0, 0] on input "Bail meublé" at bounding box center [0, 0] width 0 height 0
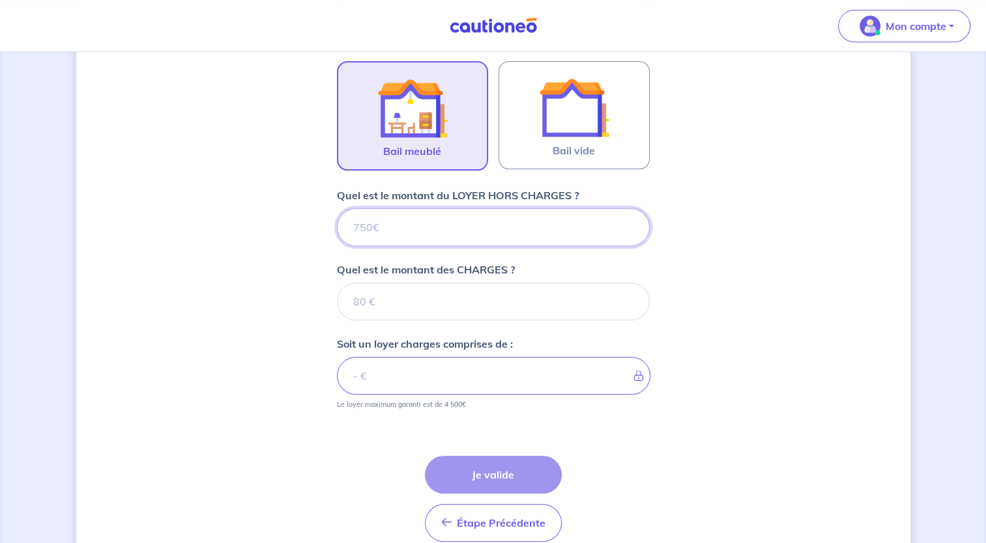
scroll to position [459, 0]
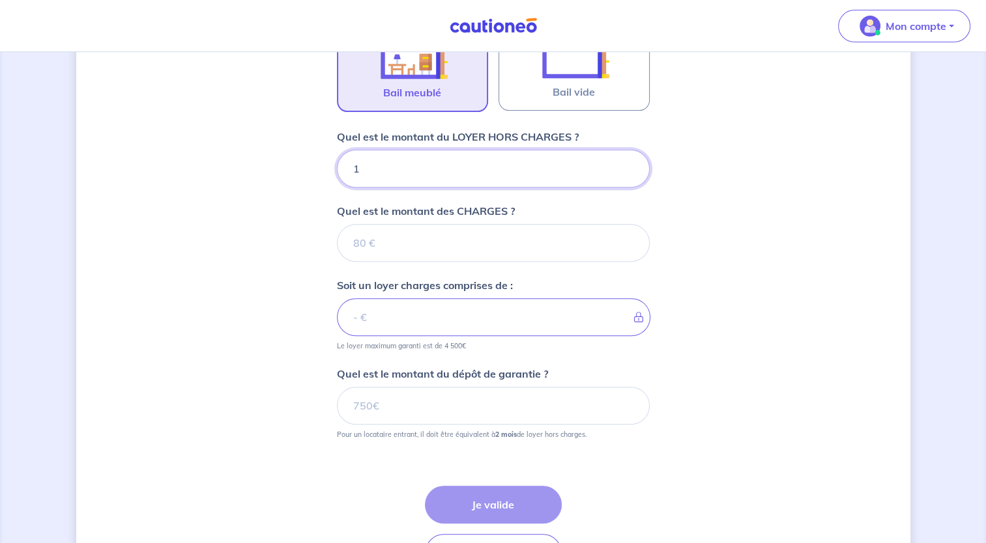
type input "18"
type input "1850"
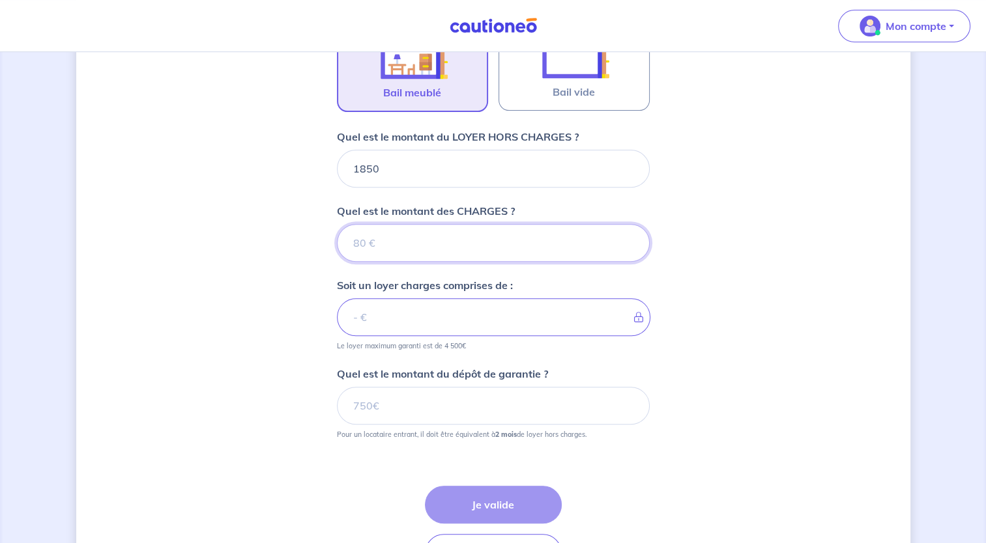
click at [365, 240] on input "Quel est le montant des CHARGES ?" at bounding box center [493, 243] width 313 height 38
type input "50"
type input "1900"
type input "50"
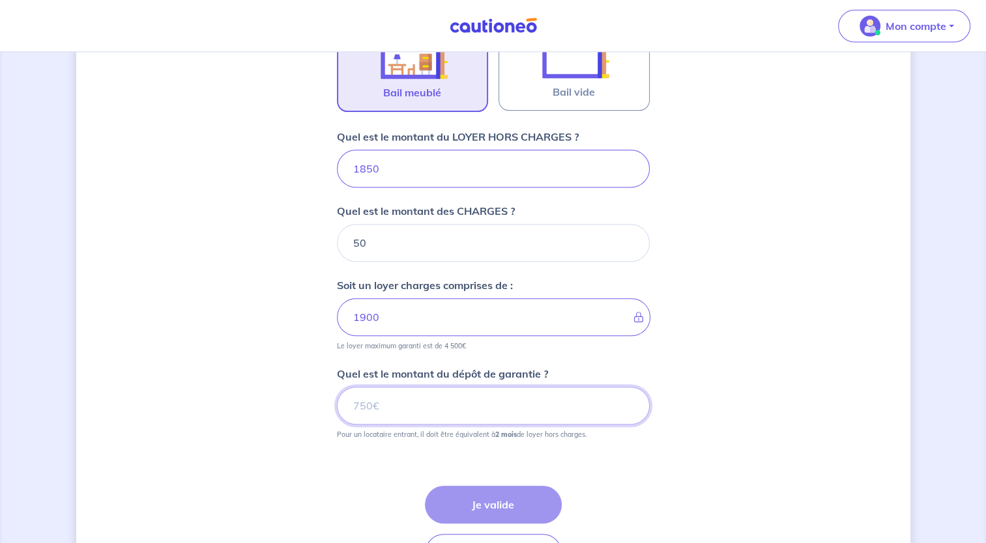
click at [440, 413] on input "Quel est le montant du dépôt de garantie ?" at bounding box center [493, 406] width 313 height 38
type input "3700"
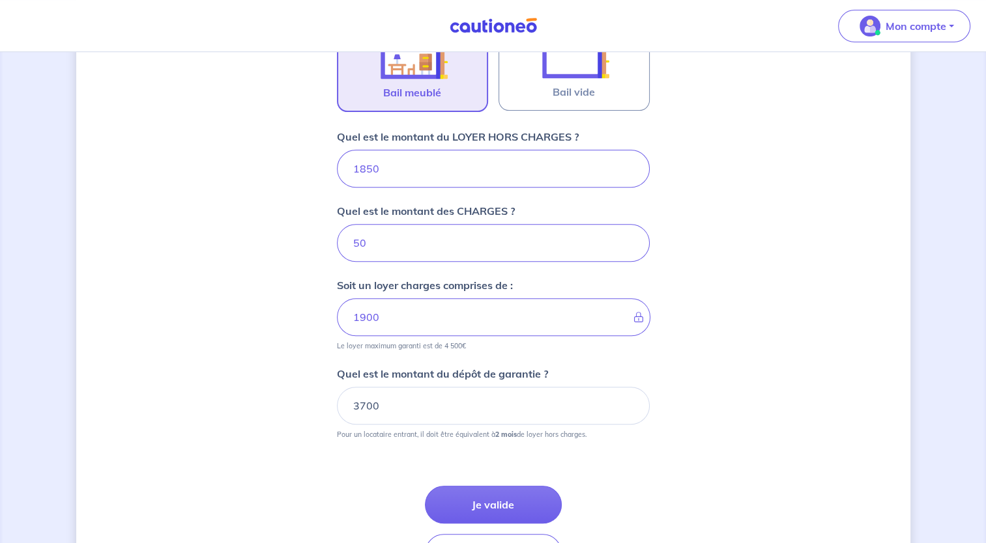
scroll to position [547, 0]
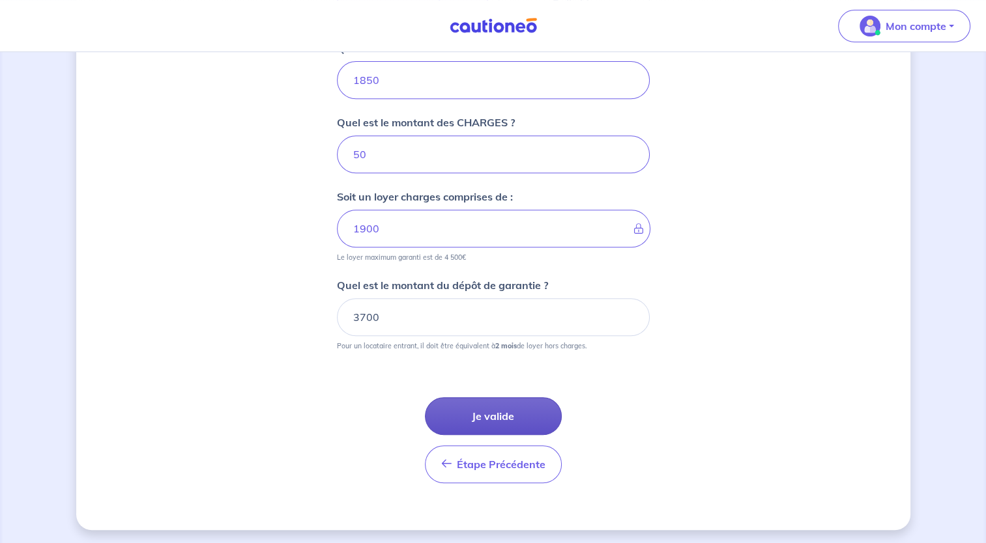
click at [468, 407] on button "Je valide" at bounding box center [493, 416] width 137 height 38
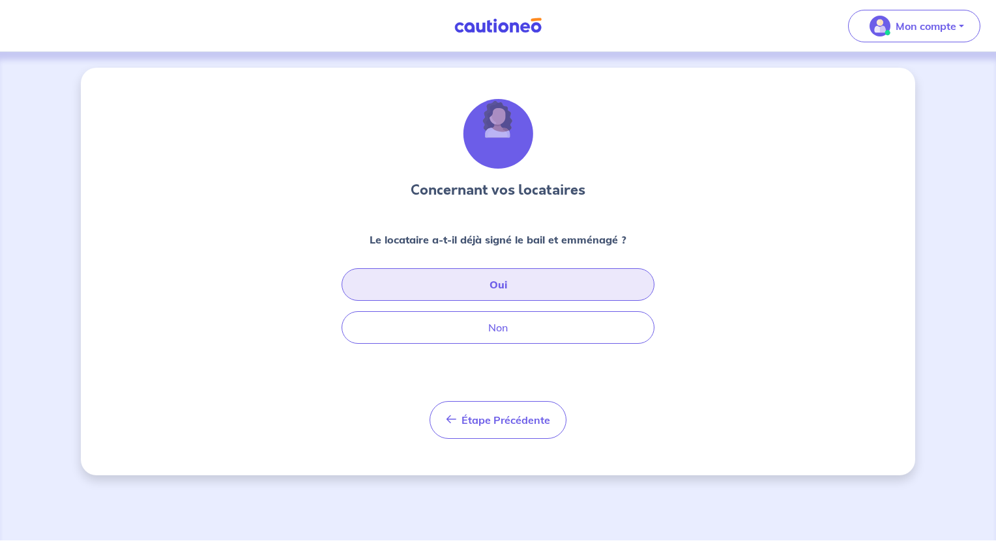
click at [560, 293] on button "Oui" at bounding box center [497, 284] width 313 height 33
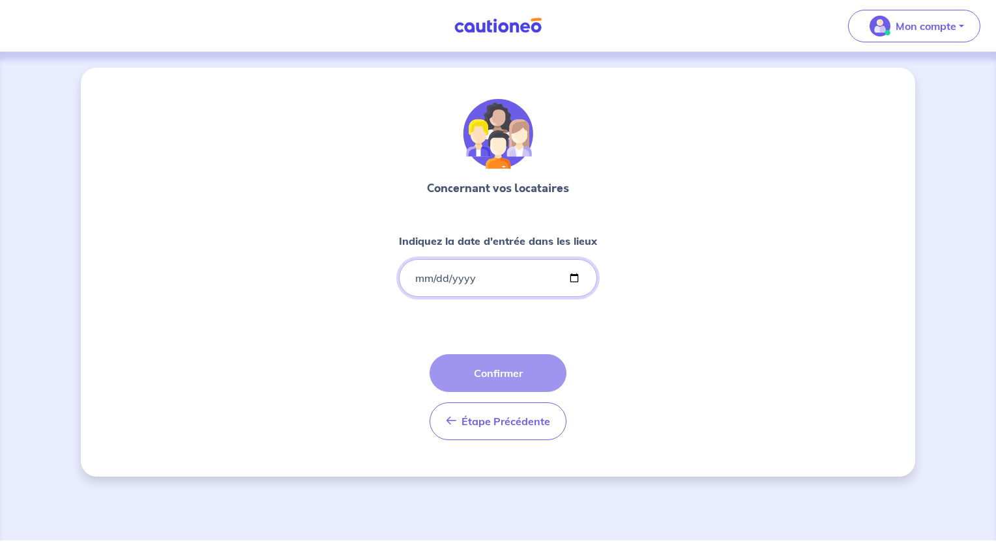
click at [415, 283] on input "Indiquez la date d'entrée dans les lieux" at bounding box center [498, 278] width 198 height 38
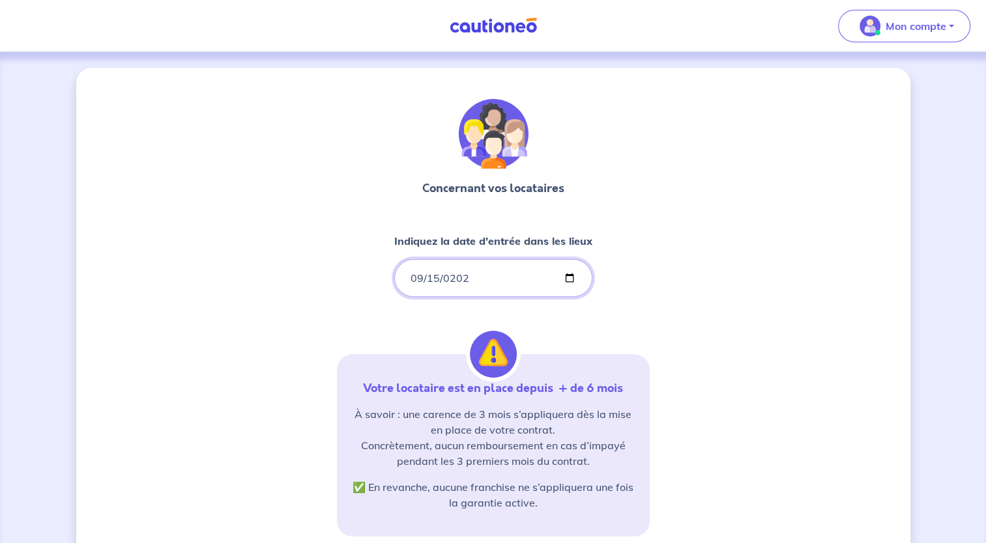
type input "2024-09-15"
click at [274, 291] on div "Concernant vos locataires Indiquez la date d'entrée dans les lieux 2024-09-15 V…" at bounding box center [493, 397] width 834 height 659
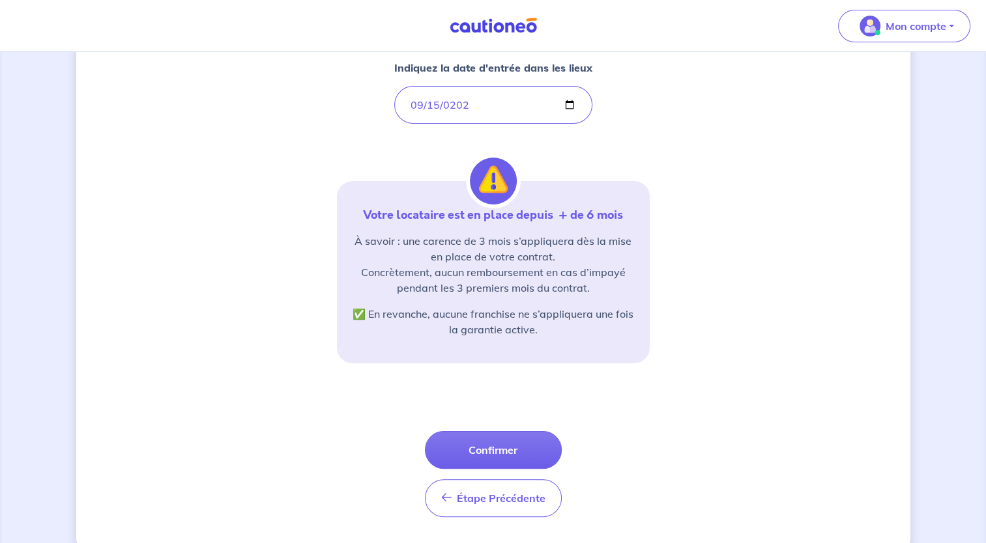
scroll to position [174, 0]
click at [500, 448] on button "Confirmer" at bounding box center [493, 450] width 137 height 38
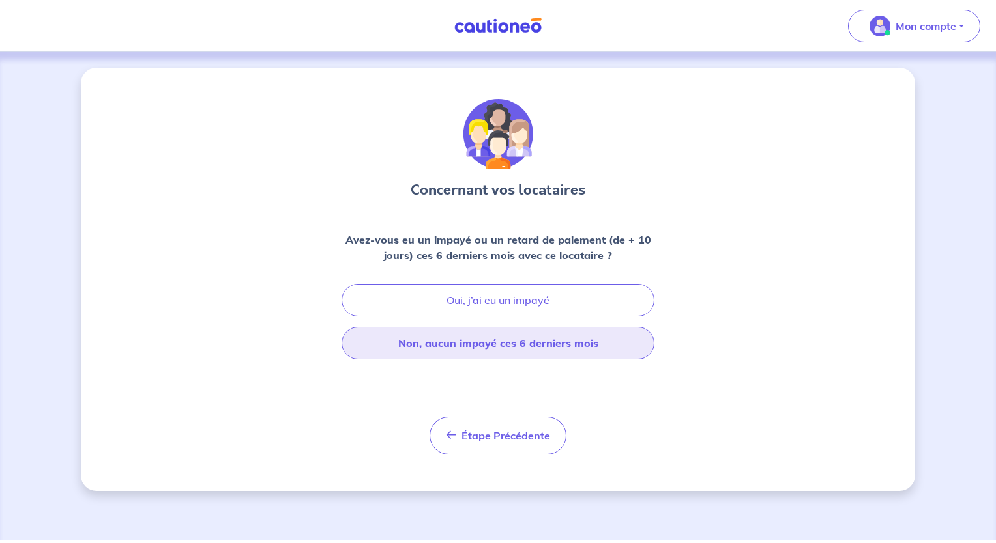
click at [556, 346] on button "Non, aucun impayé ces 6 derniers mois" at bounding box center [497, 343] width 313 height 33
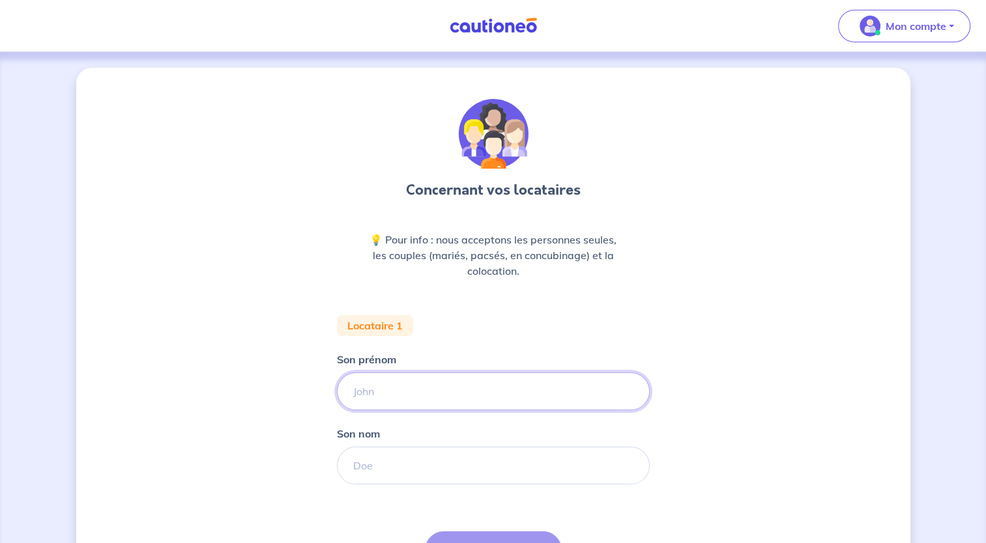
click at [436, 399] on input "Son prénom" at bounding box center [493, 392] width 313 height 38
type input "Fabio Manuel"
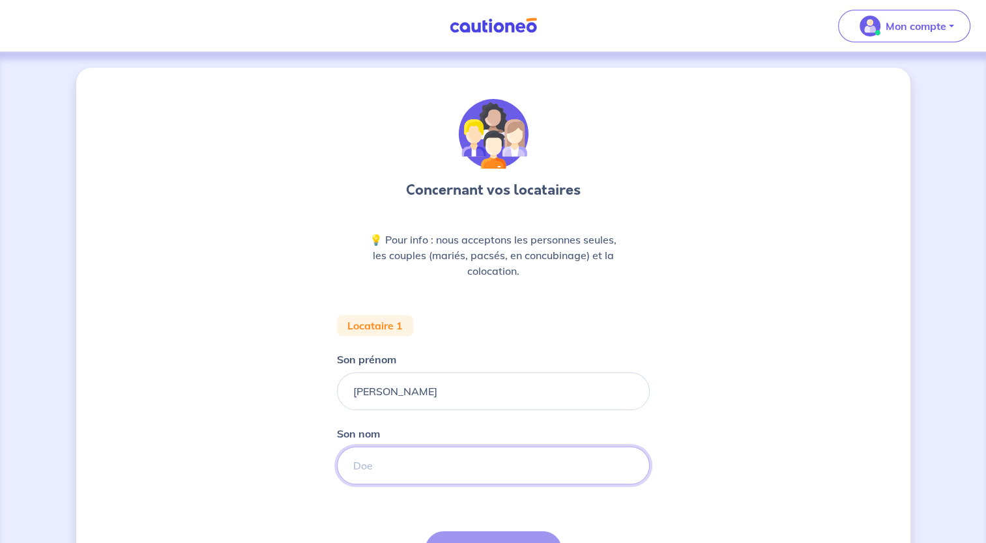
type input "Geraldes Ribeiro"
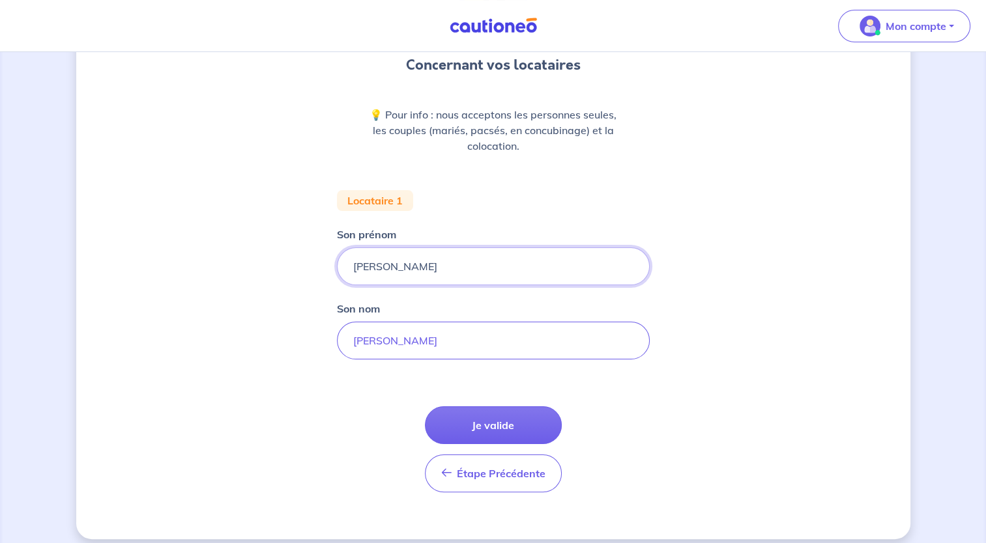
scroll to position [136, 0]
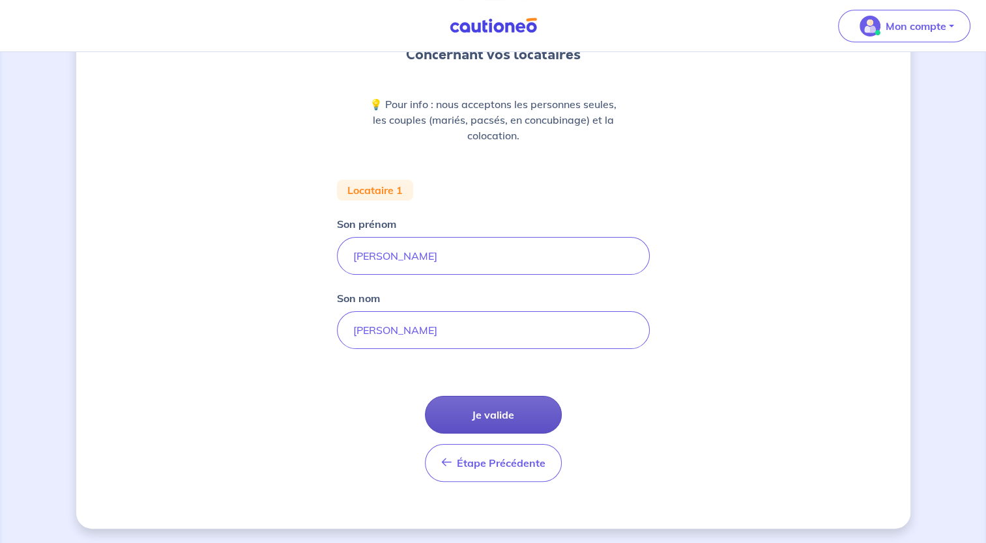
click at [529, 410] on button "Je valide" at bounding box center [493, 415] width 137 height 38
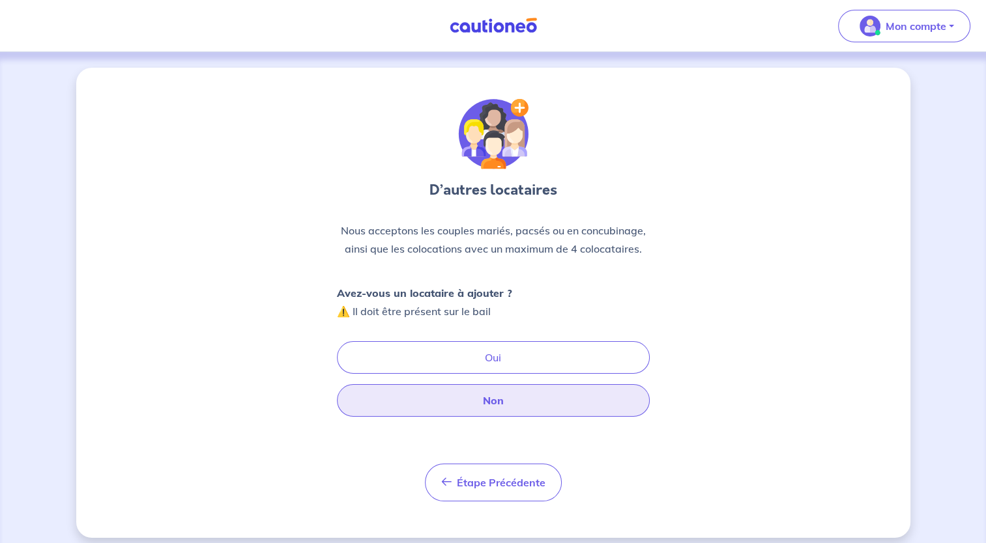
click at [437, 392] on button "Non" at bounding box center [493, 400] width 313 height 33
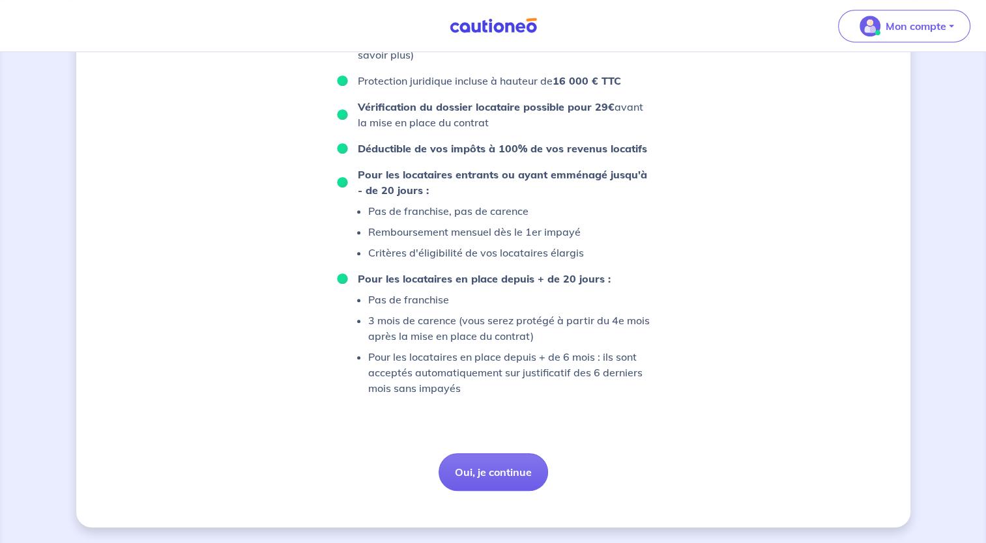
scroll to position [658, 0]
click at [482, 474] on button "Oui, je continue" at bounding box center [493, 472] width 109 height 38
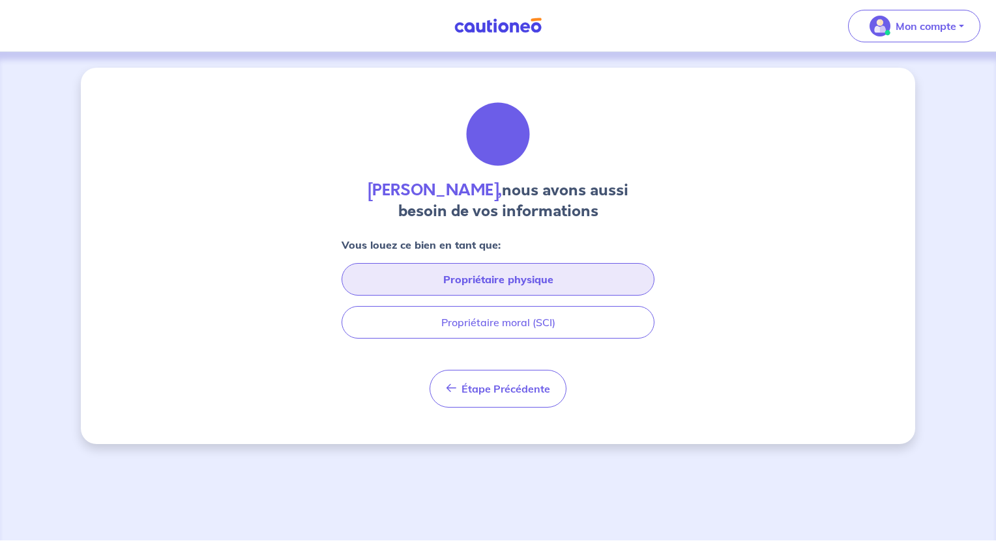
click at [577, 280] on button "Propriétaire physique" at bounding box center [497, 279] width 313 height 33
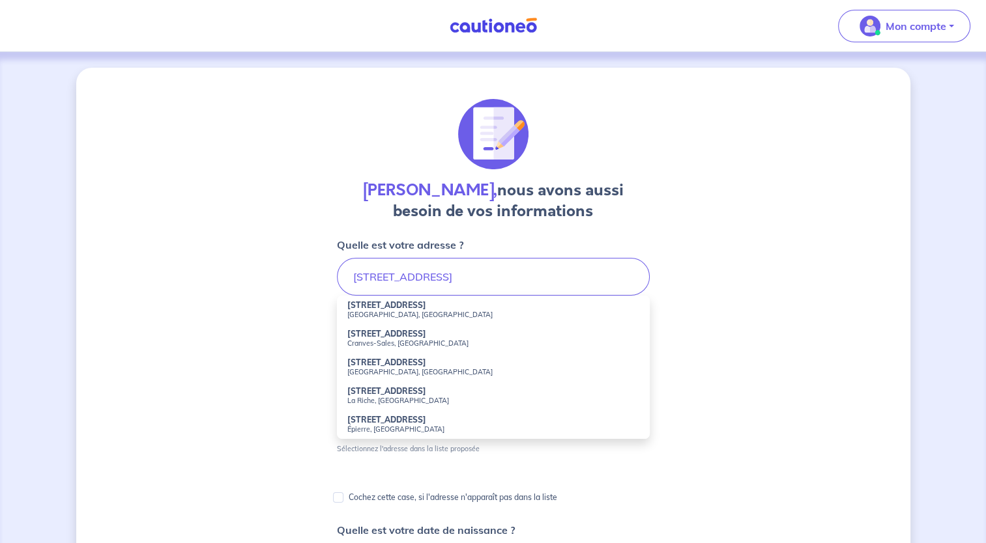
click at [468, 332] on li "136 Rue de la Mairie Cranves-Sales, France" at bounding box center [493, 338] width 313 height 29
type input "[STREET_ADDRESS]"
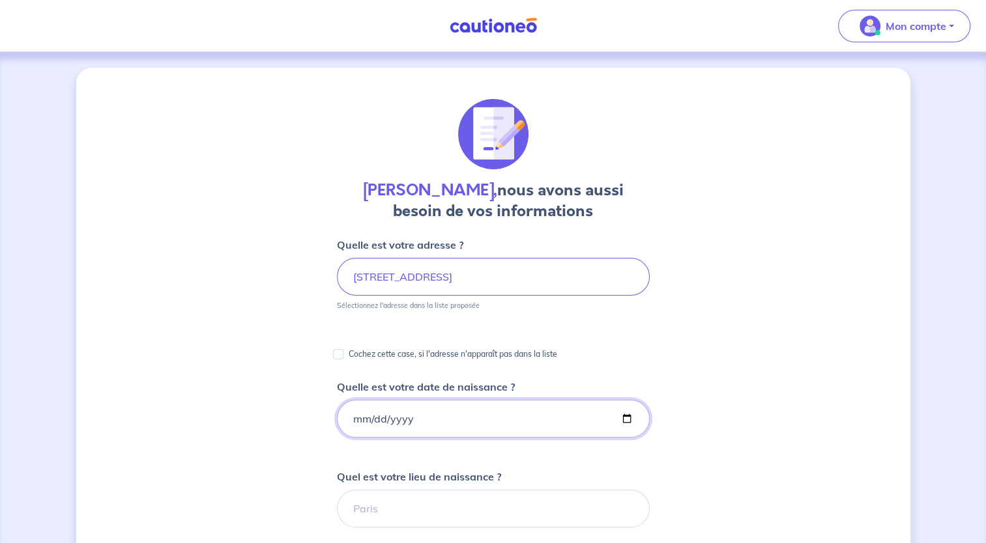
click at [349, 416] on input "Quelle est votre date de naissance ?" at bounding box center [493, 419] width 313 height 38
type input "[DATE]"
click at [399, 512] on input "Quel est votre lieu de naissance ?" at bounding box center [493, 509] width 313 height 38
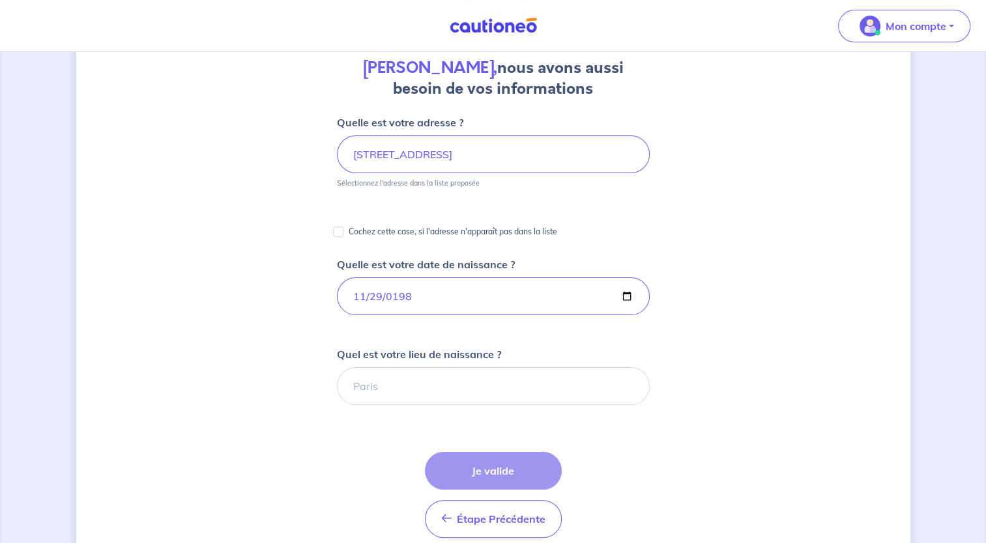
scroll to position [127, 0]
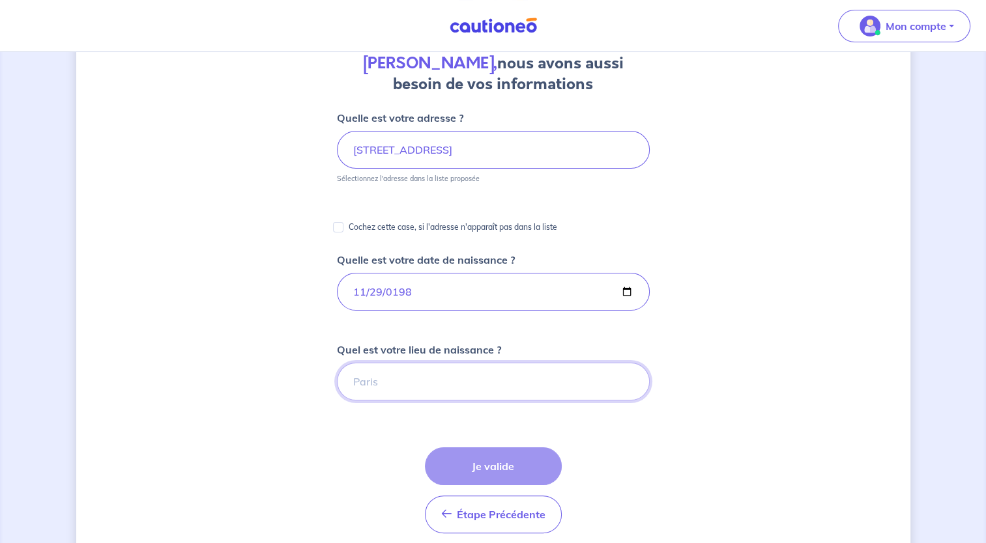
click at [401, 390] on input "Quel est votre lieu de naissance ?" at bounding box center [493, 382] width 313 height 38
type input "m"
click at [448, 468] on button "Je valide" at bounding box center [493, 467] width 137 height 38
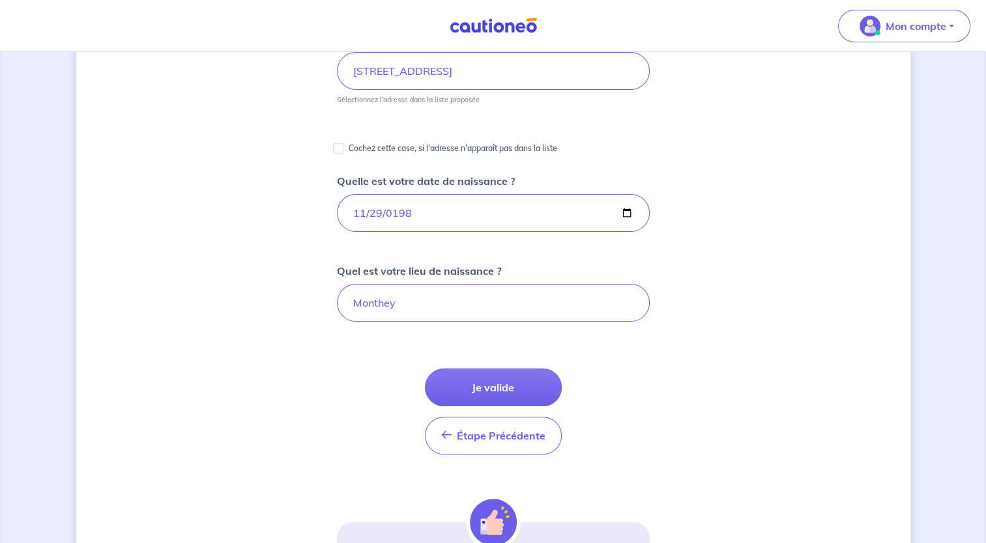
scroll to position [211, 0]
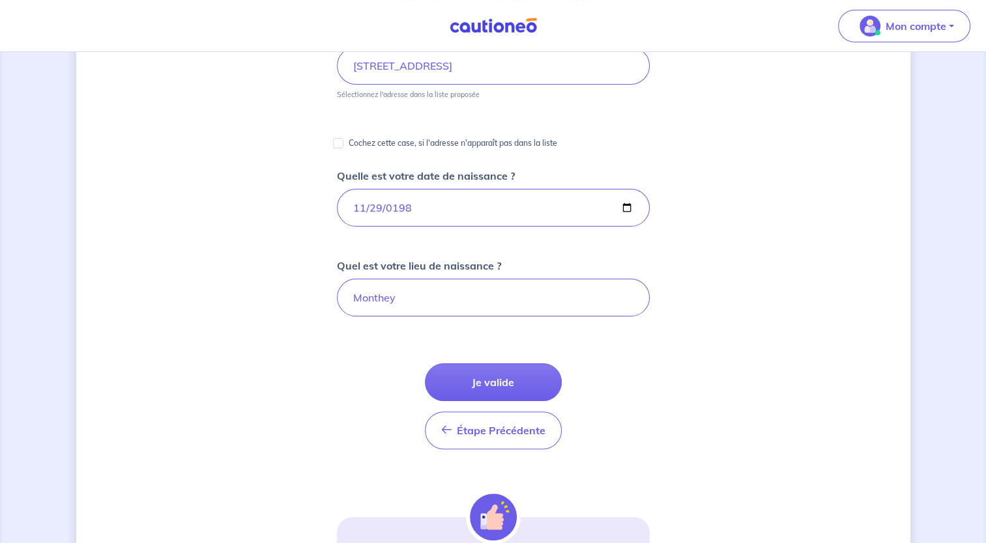
click at [414, 314] on form "Quelle est votre adresse ? 136 Rue de la Mairie, Cranves-Sales, France Sélectio…" at bounding box center [493, 344] width 313 height 637
click at [417, 306] on input "Monthey" at bounding box center [493, 298] width 313 height 38
type input "M"
type input "Paris"
click at [453, 386] on button "Je valide" at bounding box center [493, 383] width 137 height 38
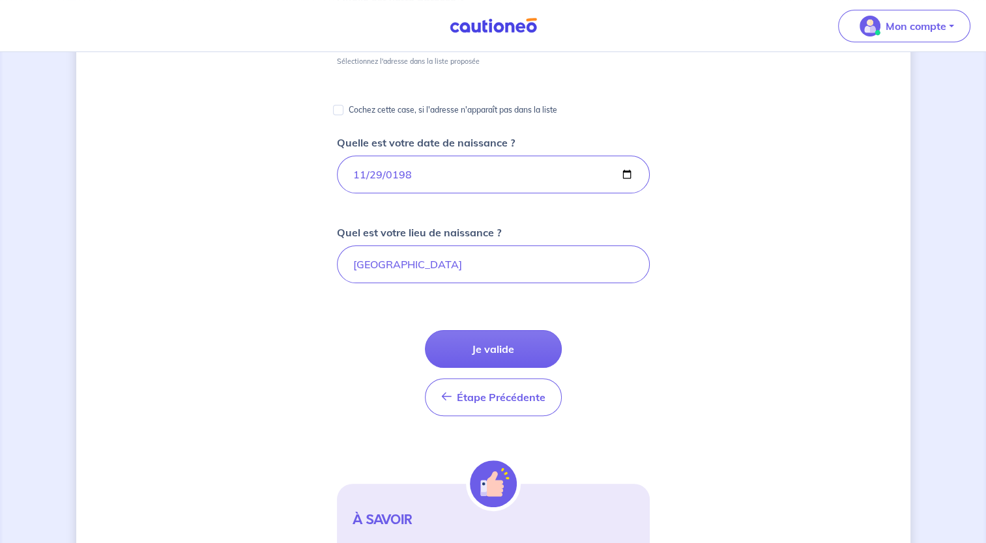
scroll to position [381, 0]
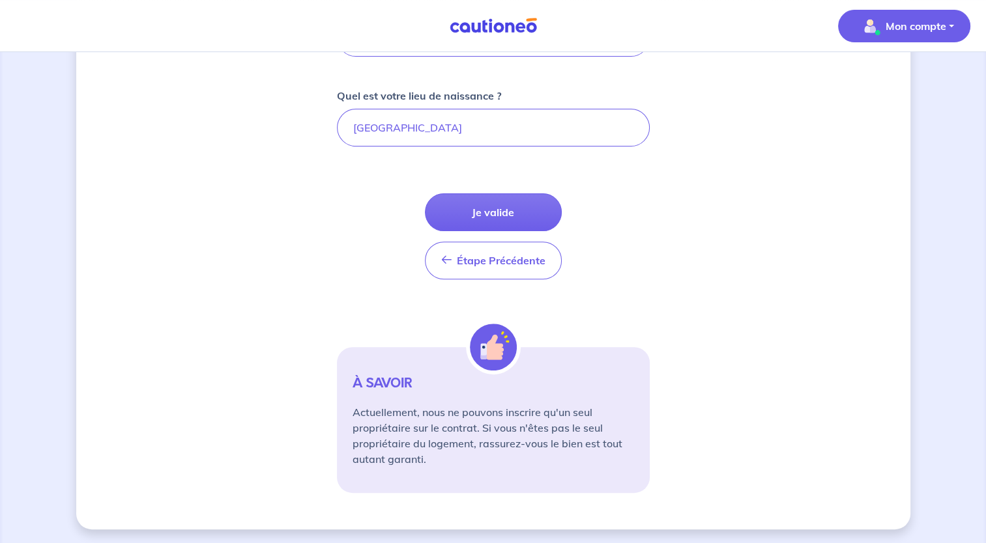
click at [926, 34] on span "Mon compte" at bounding box center [900, 26] width 92 height 21
click at [902, 78] on link "Mes informations" at bounding box center [891, 80] width 105 height 21
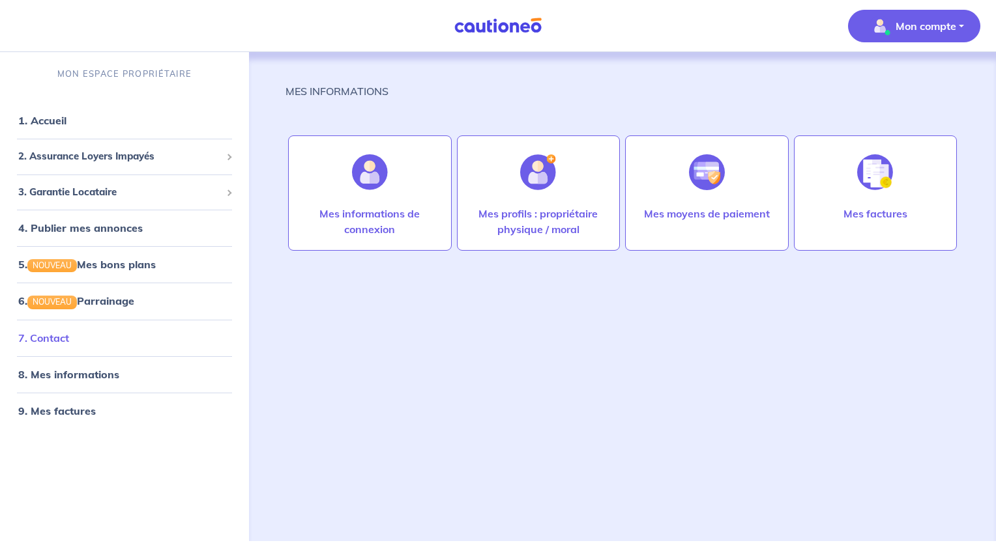
click at [61, 342] on link "7. Contact" at bounding box center [43, 338] width 51 height 13
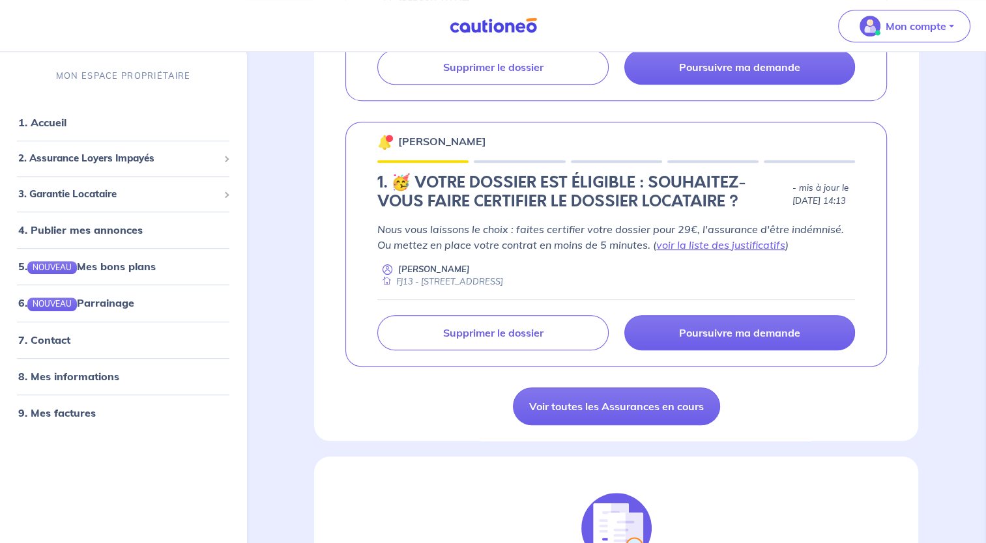
scroll to position [641, 0]
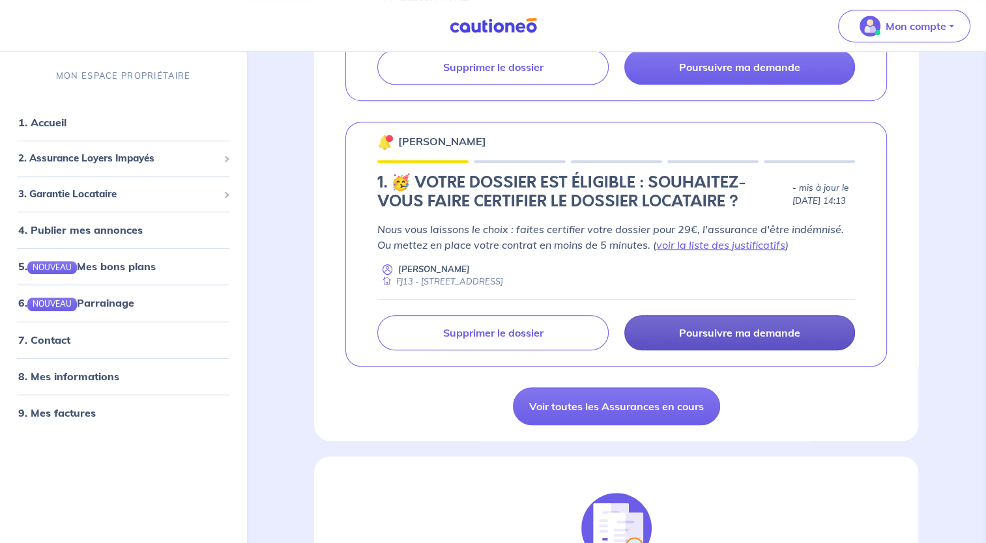
click at [726, 335] on p "Poursuivre ma demande" at bounding box center [739, 332] width 121 height 13
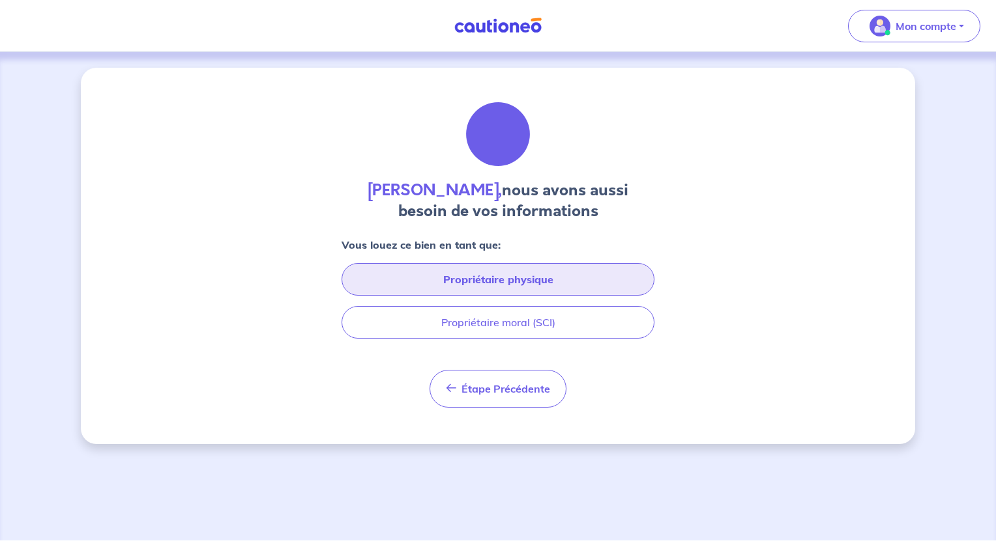
click at [540, 281] on button "Propriétaire physique" at bounding box center [497, 279] width 313 height 33
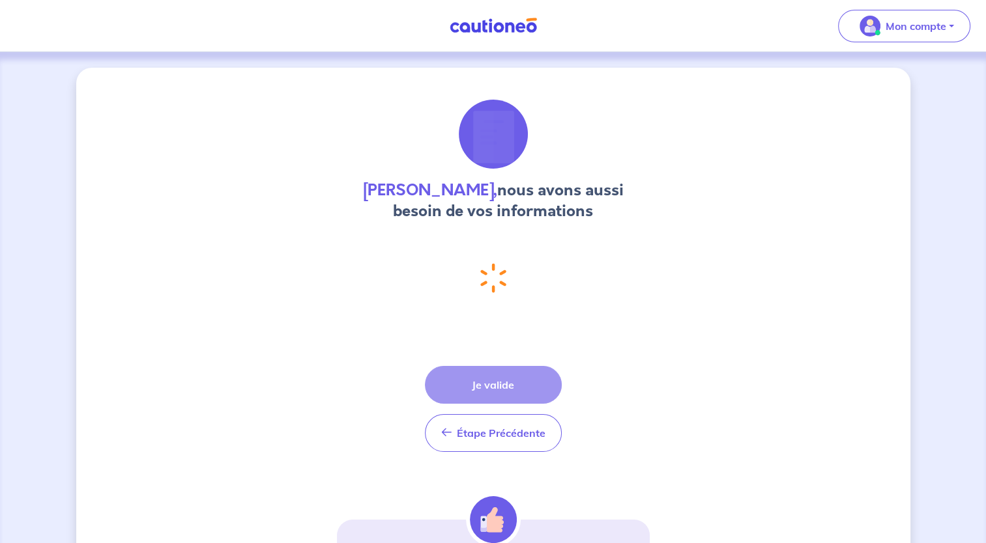
select select "CH"
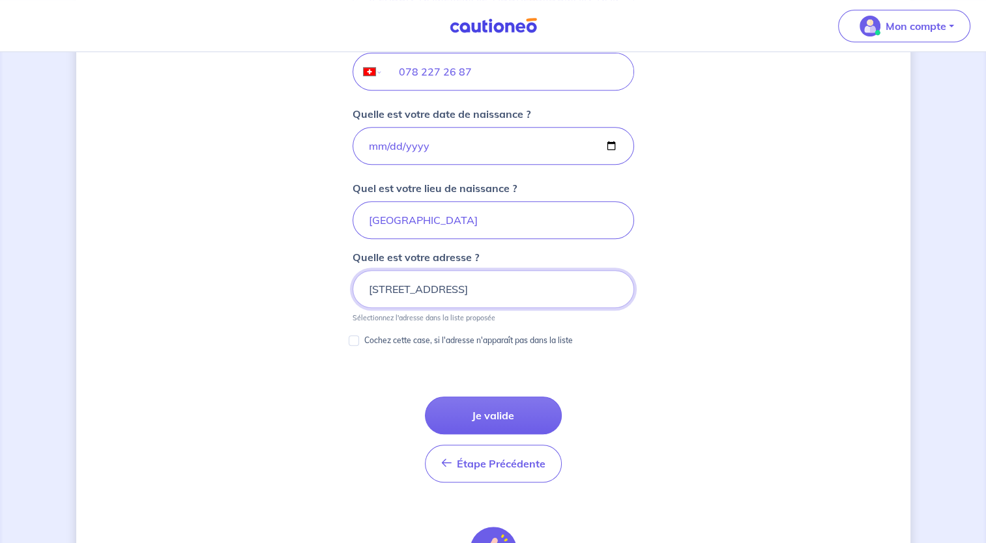
scroll to position [551, 0]
drag, startPoint x: 563, startPoint y: 295, endPoint x: 289, endPoint y: 291, distance: 274.3
click at [289, 291] on div "Marta Rodriguez, nous avons aussi besoin de vos informations Vous louez ce bien…" at bounding box center [493, 124] width 834 height 1215
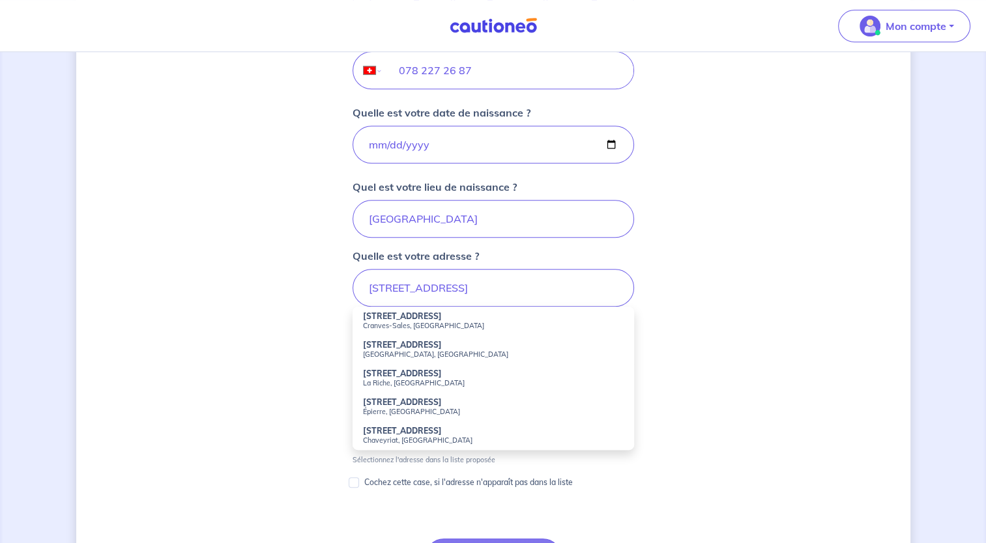
click at [430, 321] on small "Cranves-Sales, France" at bounding box center [493, 325] width 261 height 9
type input "[STREET_ADDRESS]"
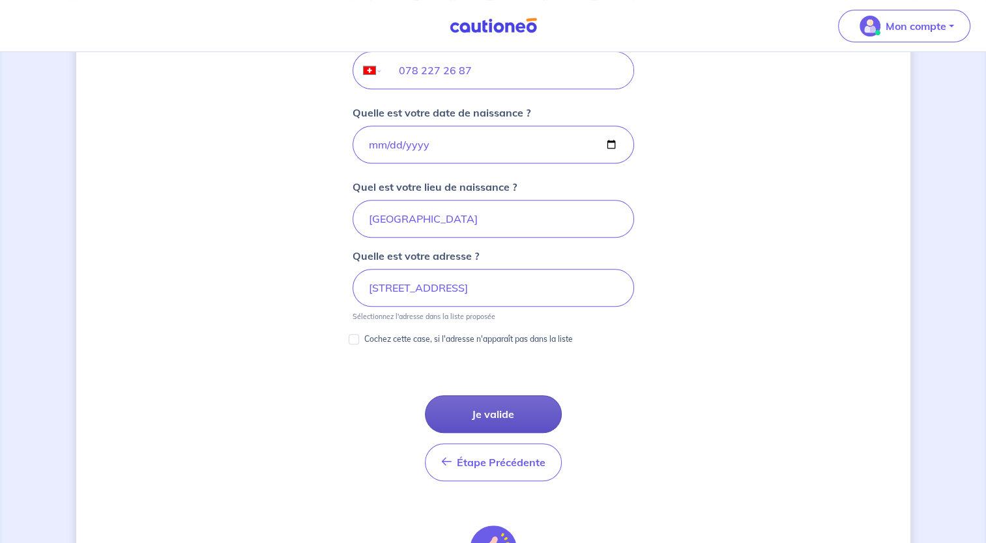
click at [493, 408] on button "Je valide" at bounding box center [493, 415] width 137 height 38
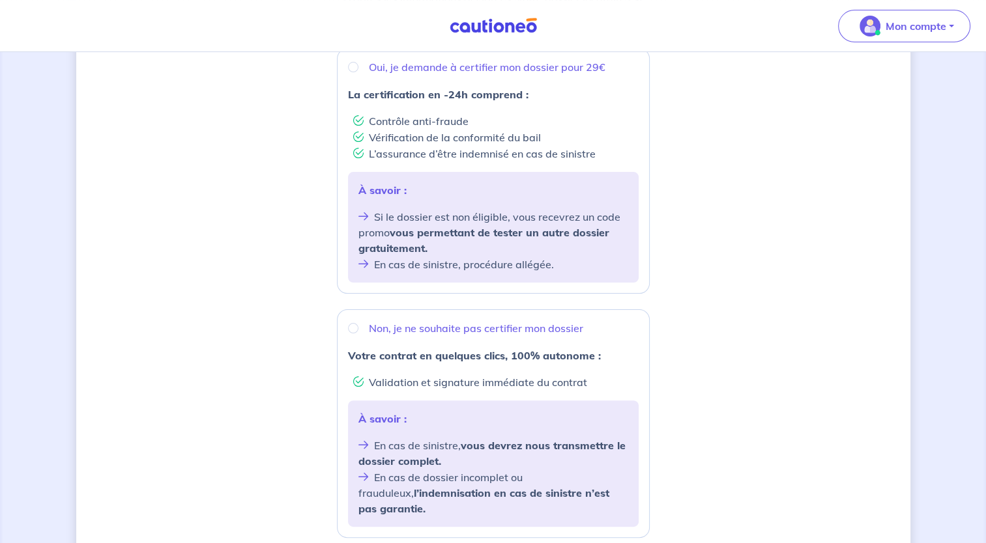
scroll to position [257, 0]
click at [353, 332] on input "Non, je ne souhaite pas certifier mon dossier" at bounding box center [353, 328] width 10 height 10
radio input "true"
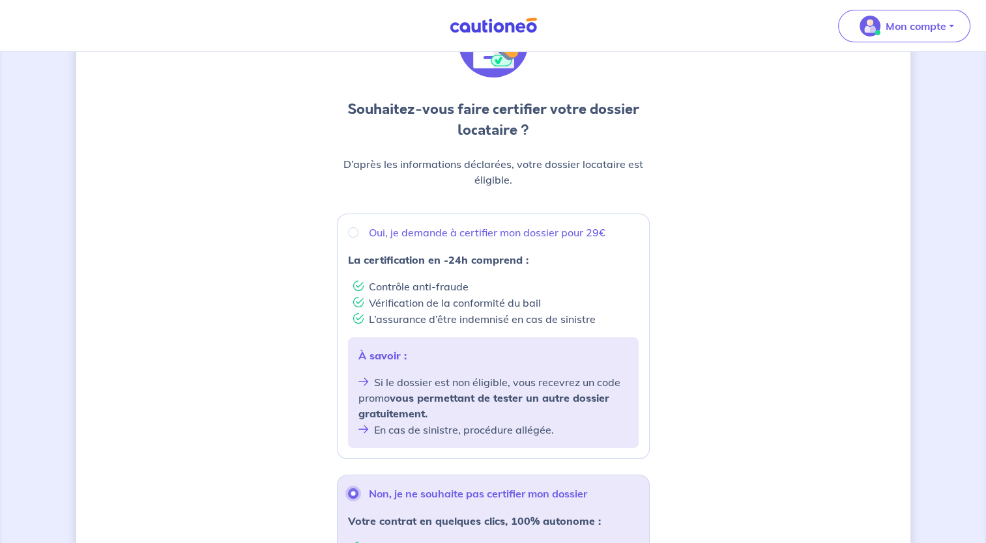
scroll to position [93, 0]
click at [354, 231] on input "Oui, je demande à certifier mon dossier pour 29€" at bounding box center [353, 230] width 10 height 10
radio input "true"
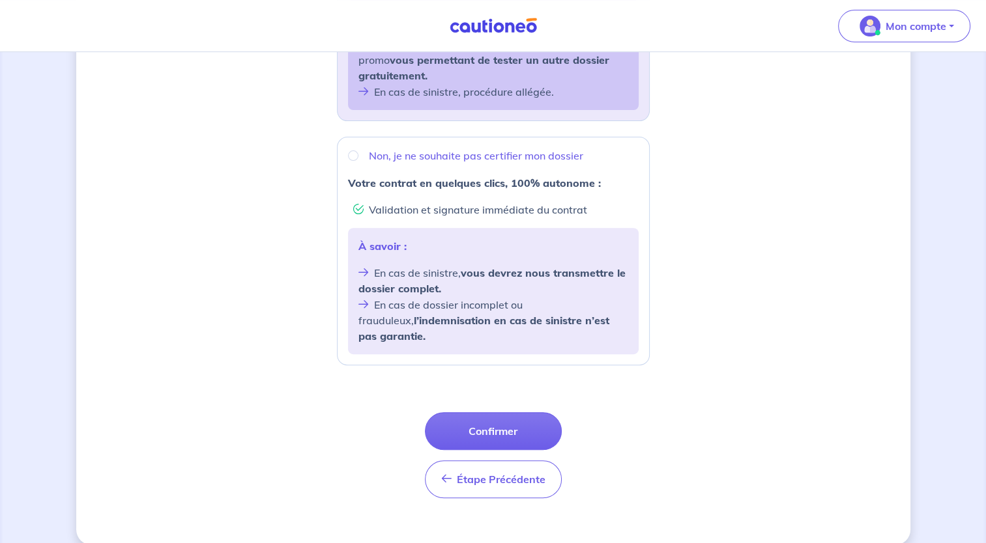
scroll to position [433, 0]
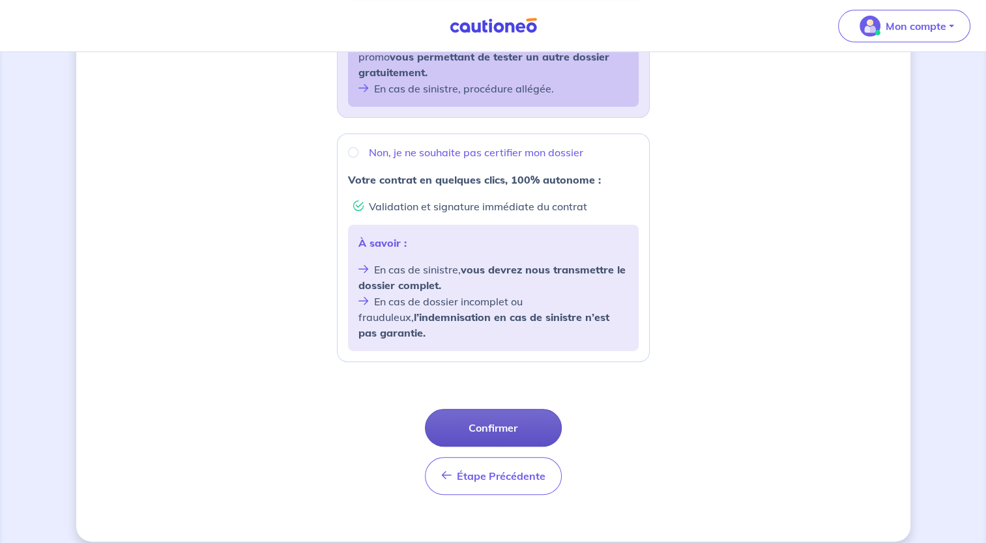
click at [498, 413] on button "Confirmer" at bounding box center [493, 428] width 137 height 38
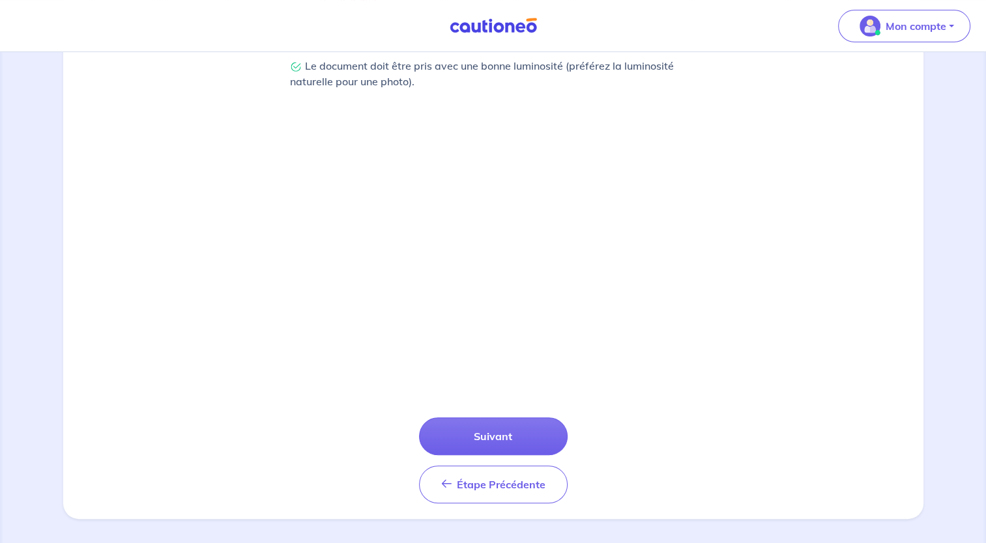
scroll to position [388, 0]
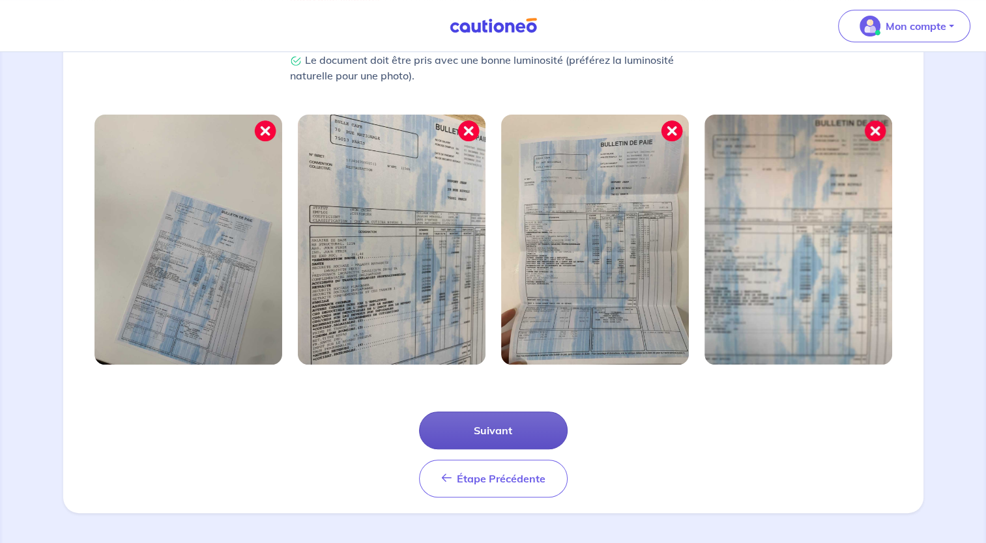
click at [468, 431] on button "Suivant" at bounding box center [493, 431] width 149 height 38
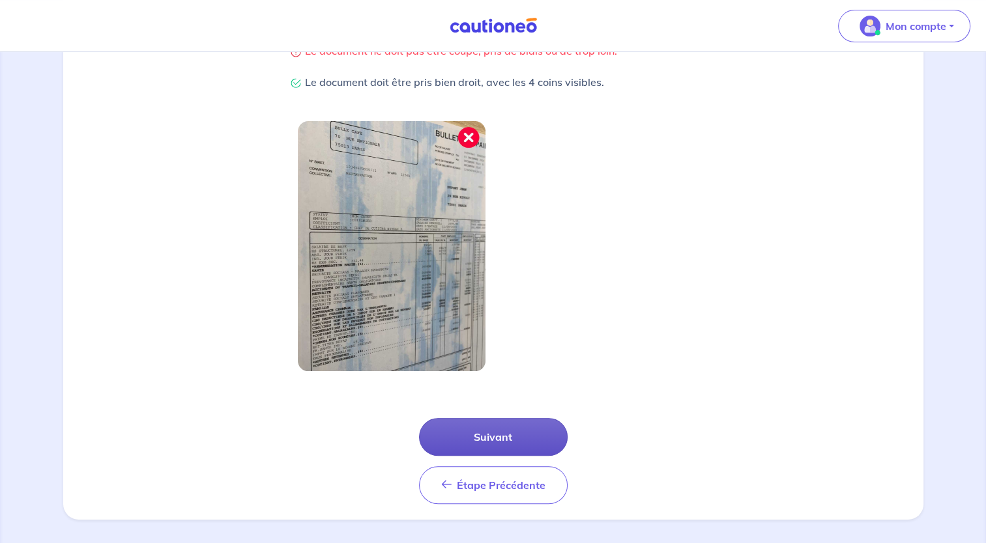
scroll to position [321, 0]
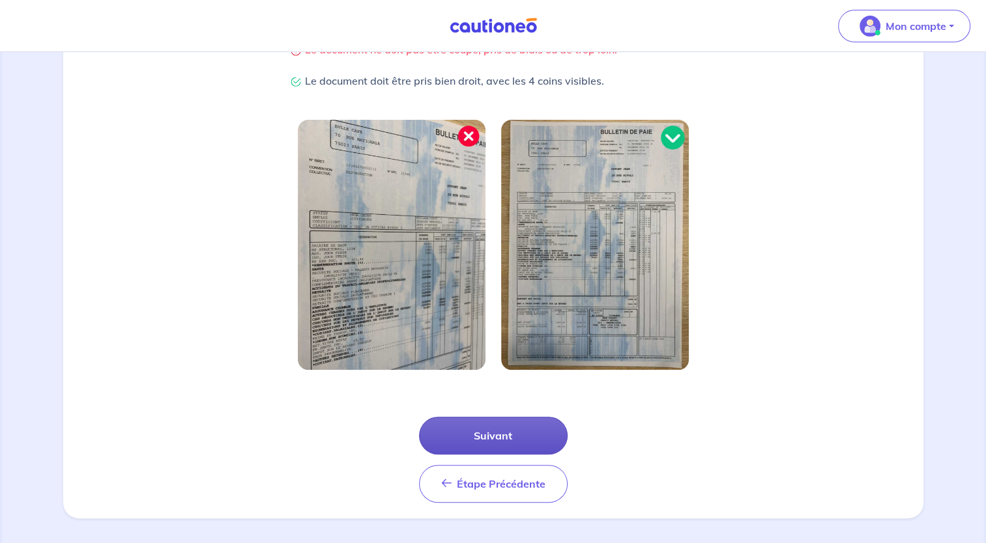
click at [474, 441] on button "Suivant" at bounding box center [493, 436] width 149 height 38
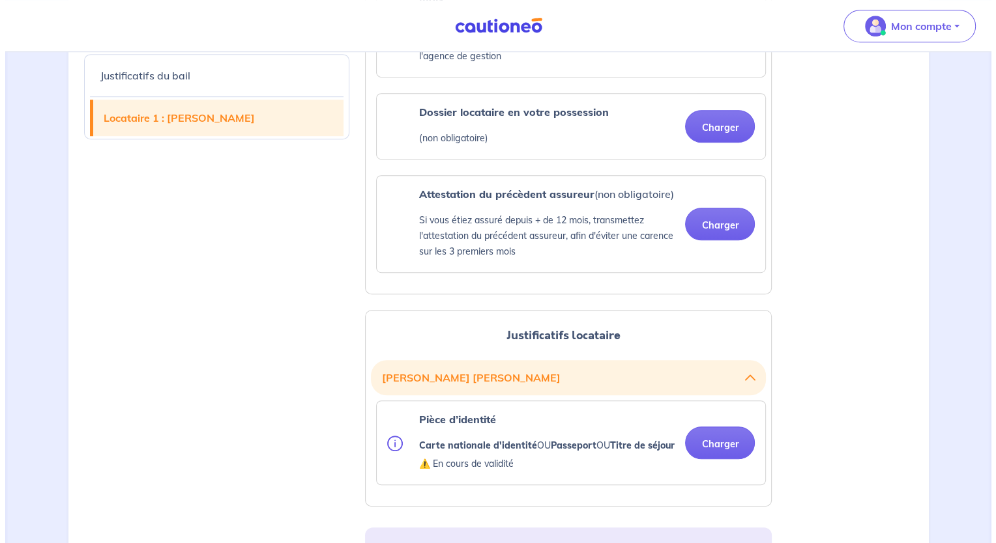
scroll to position [776, 0]
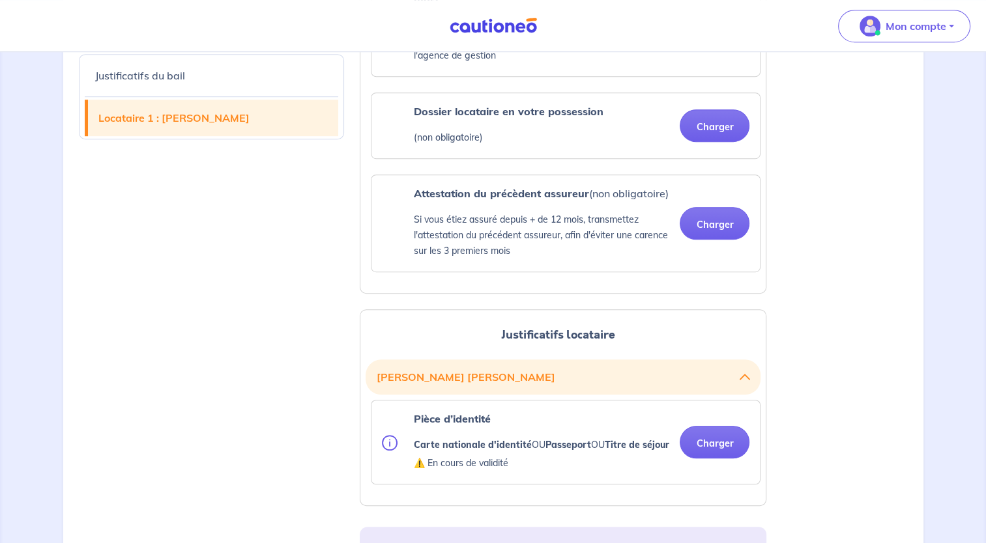
click at [392, 446] on img at bounding box center [390, 443] width 16 height 16
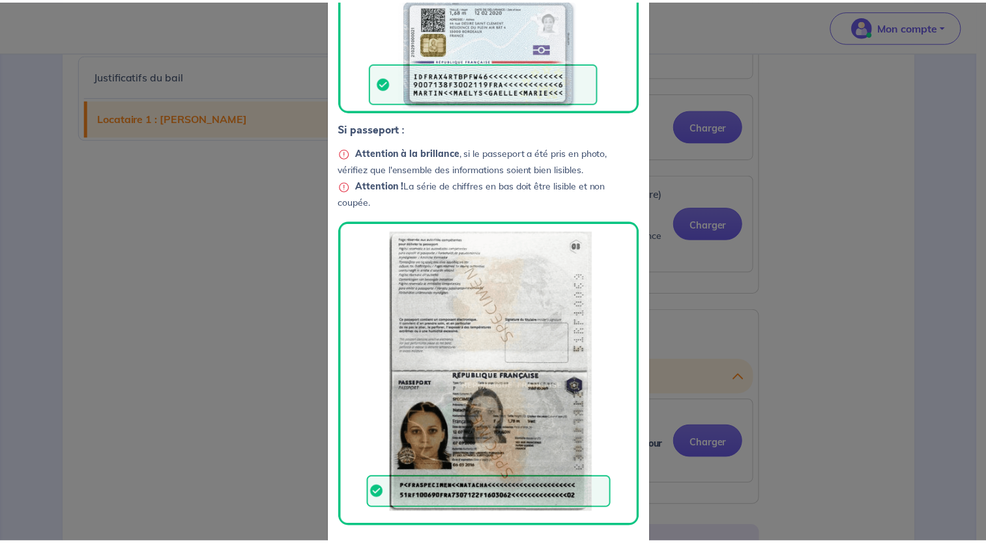
scroll to position [285, 0]
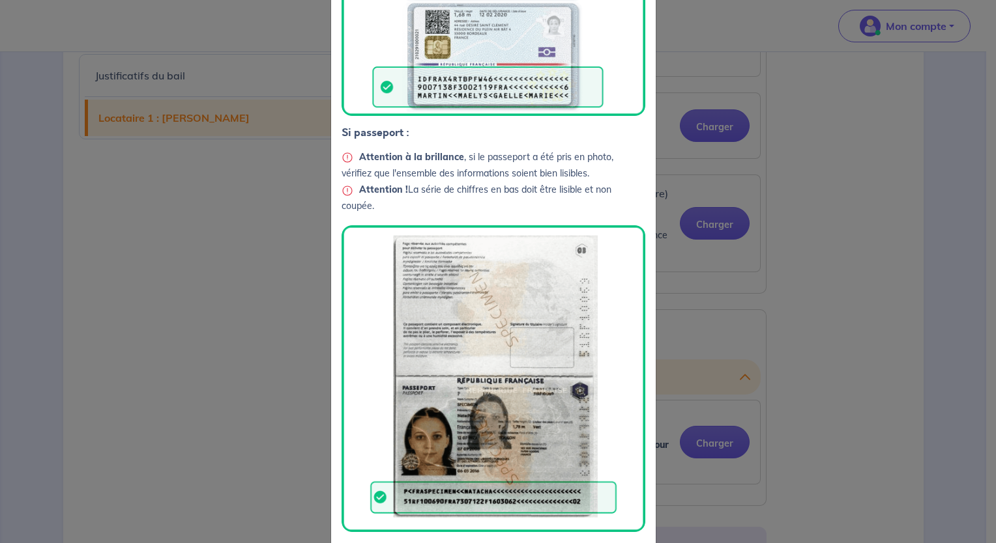
click at [889, 342] on div "Conseil pour charger vos documents Si carte d’identité ou titre de séjour : Cha…" at bounding box center [498, 271] width 996 height 543
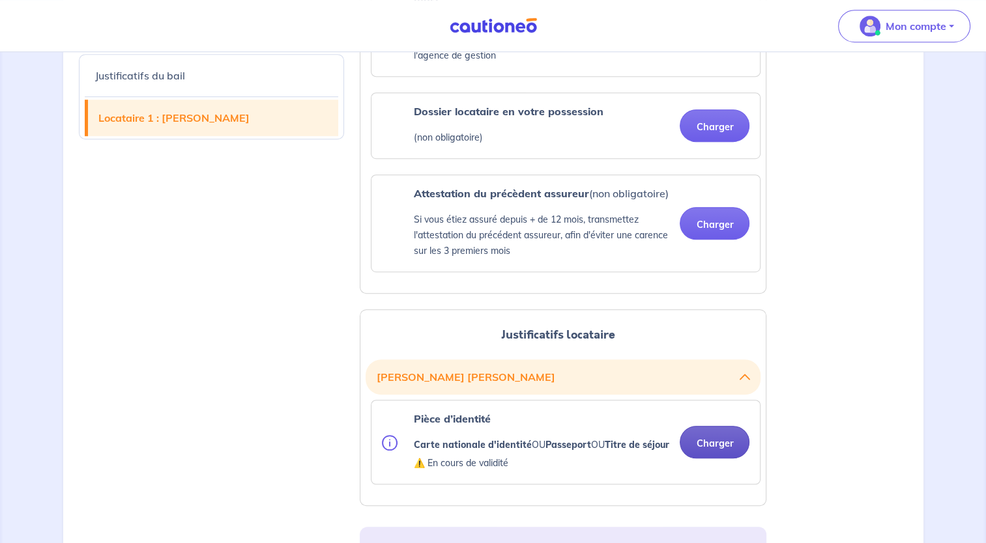
click at [718, 449] on button "Charger" at bounding box center [715, 442] width 70 height 33
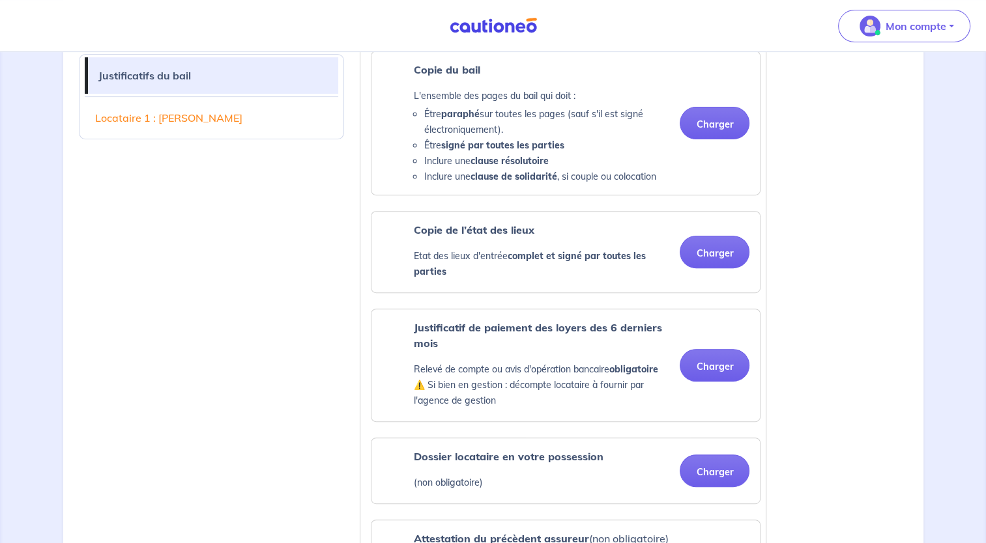
scroll to position [425, 0]
